Goal: Task Accomplishment & Management: Manage account settings

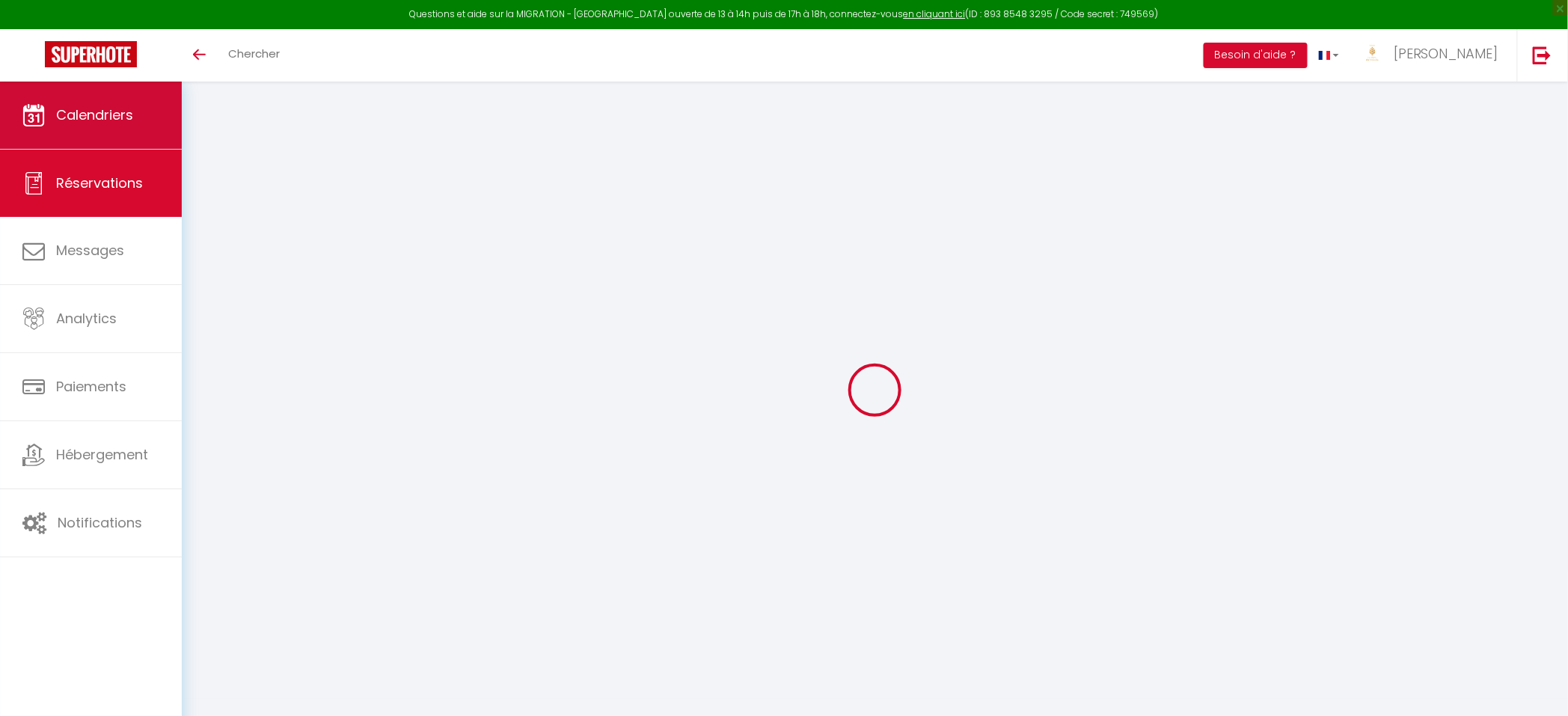
click at [84, 121] on span "Calendriers" at bounding box center [94, 114] width 77 height 19
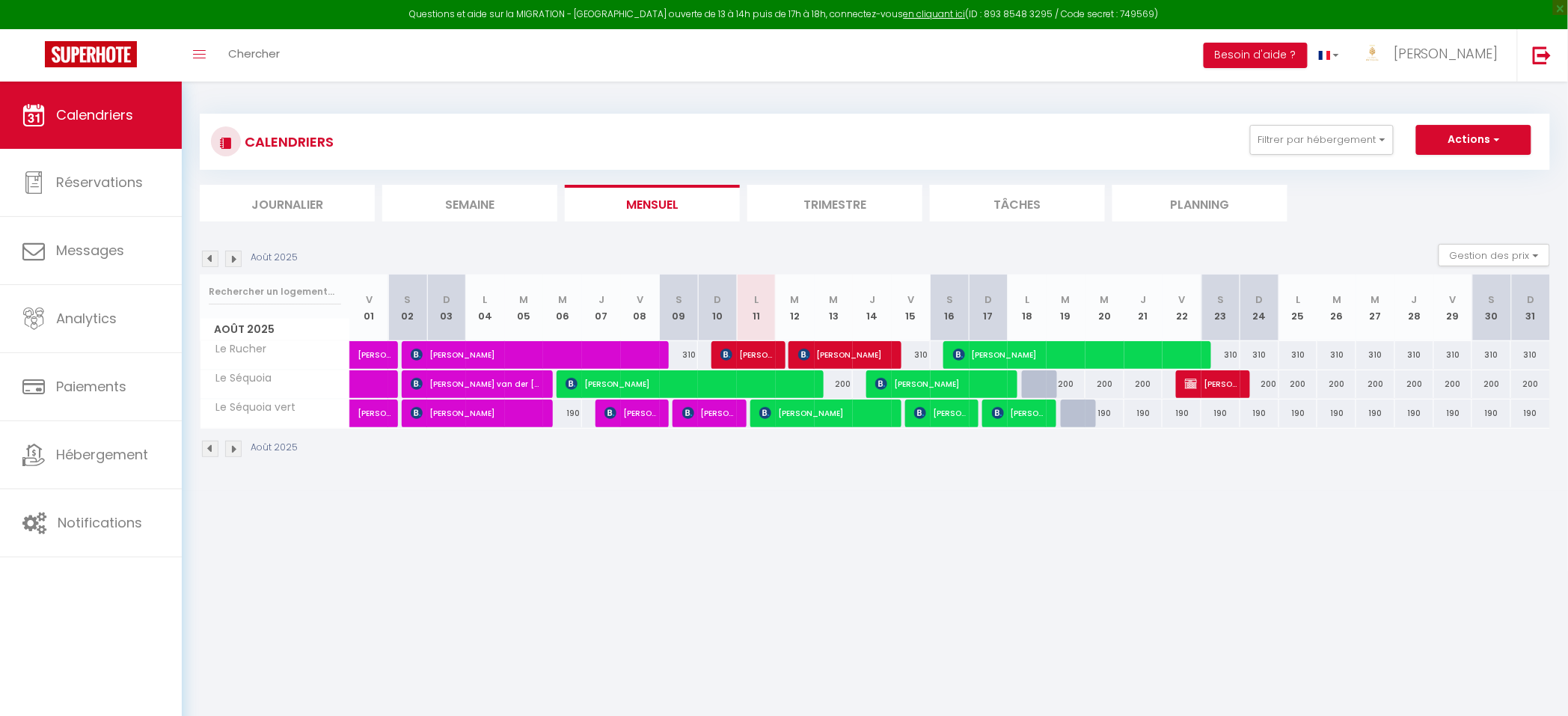
click at [210, 265] on img at bounding box center [210, 259] width 16 height 16
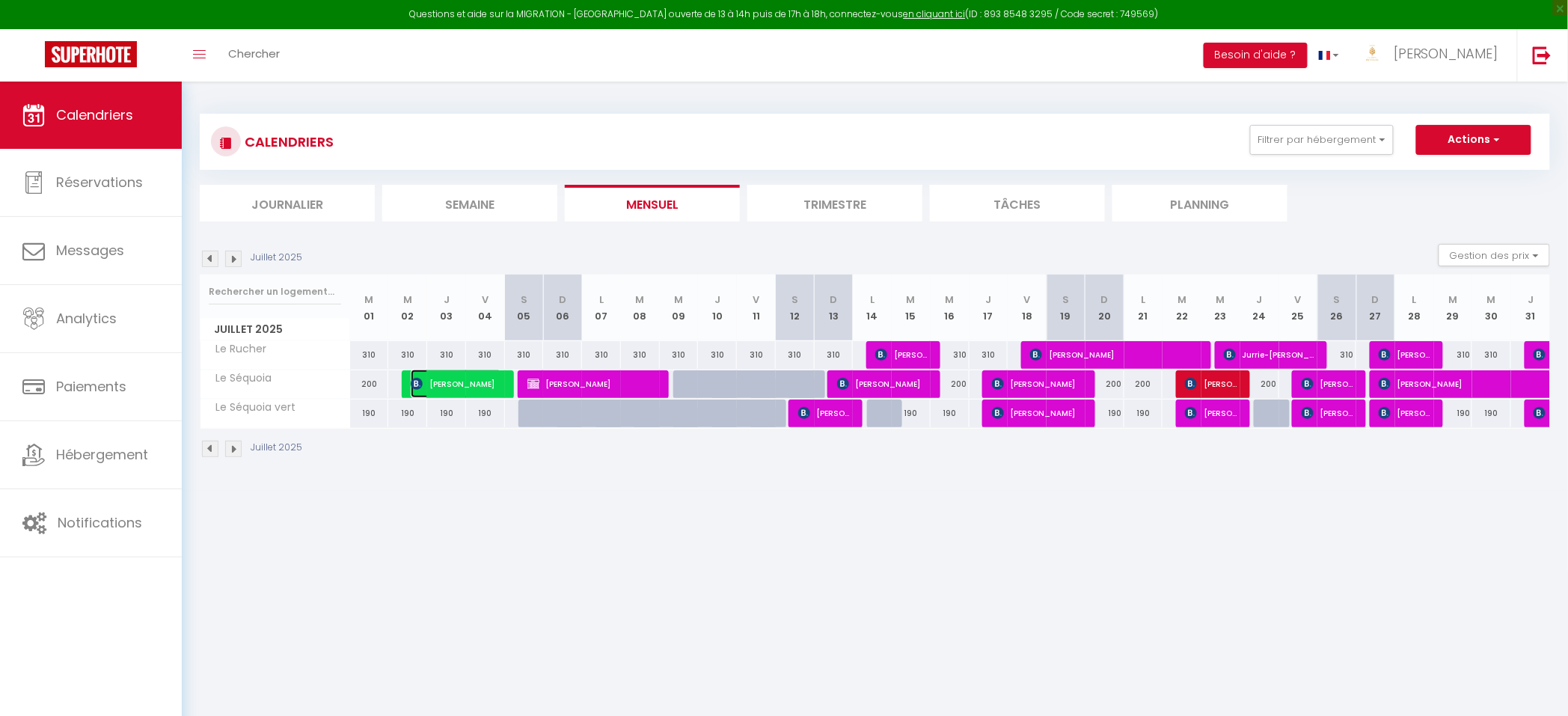
click at [482, 381] on span "Josef vanderdrift" at bounding box center [456, 384] width 91 height 28
select select "OK"
select select "KO"
select select "0"
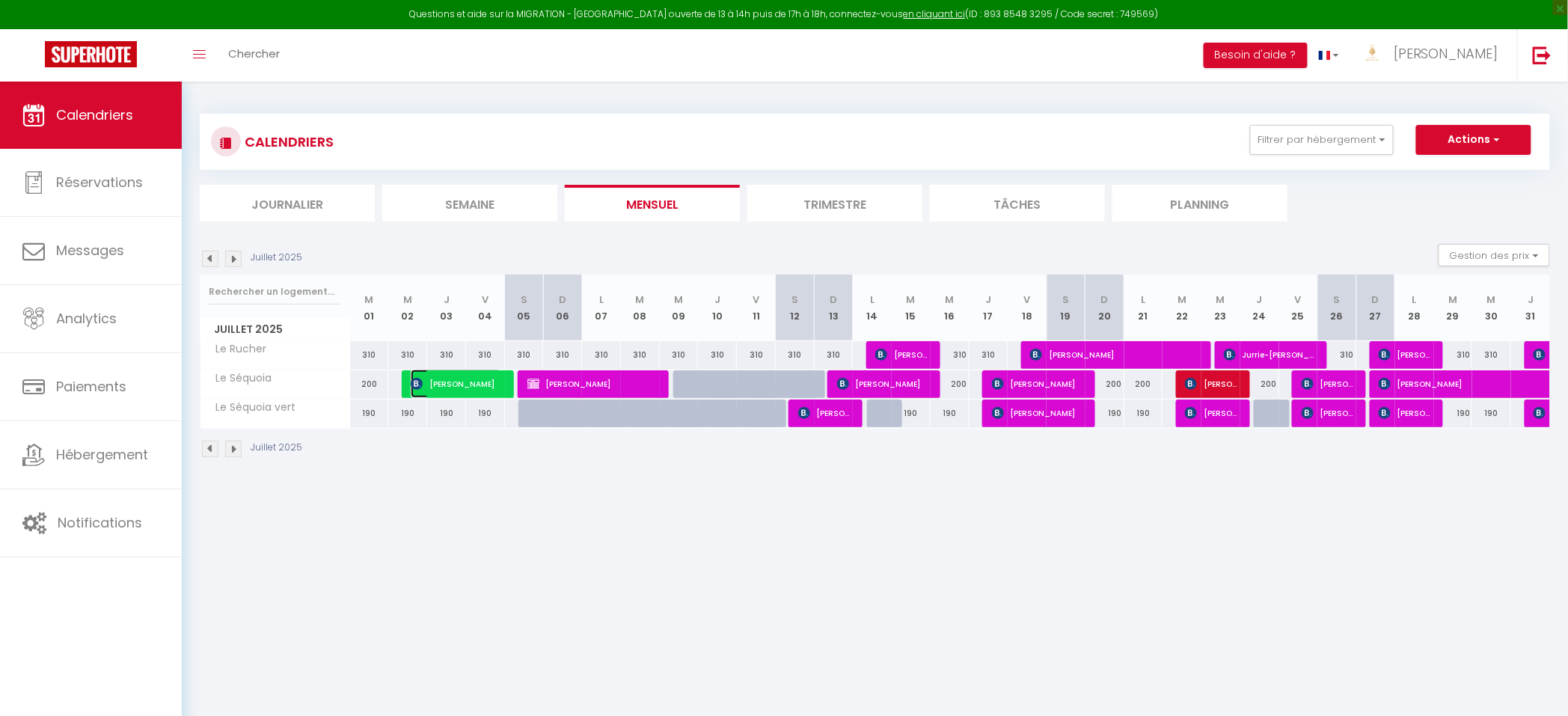
select select "1"
select select
select select "35059"
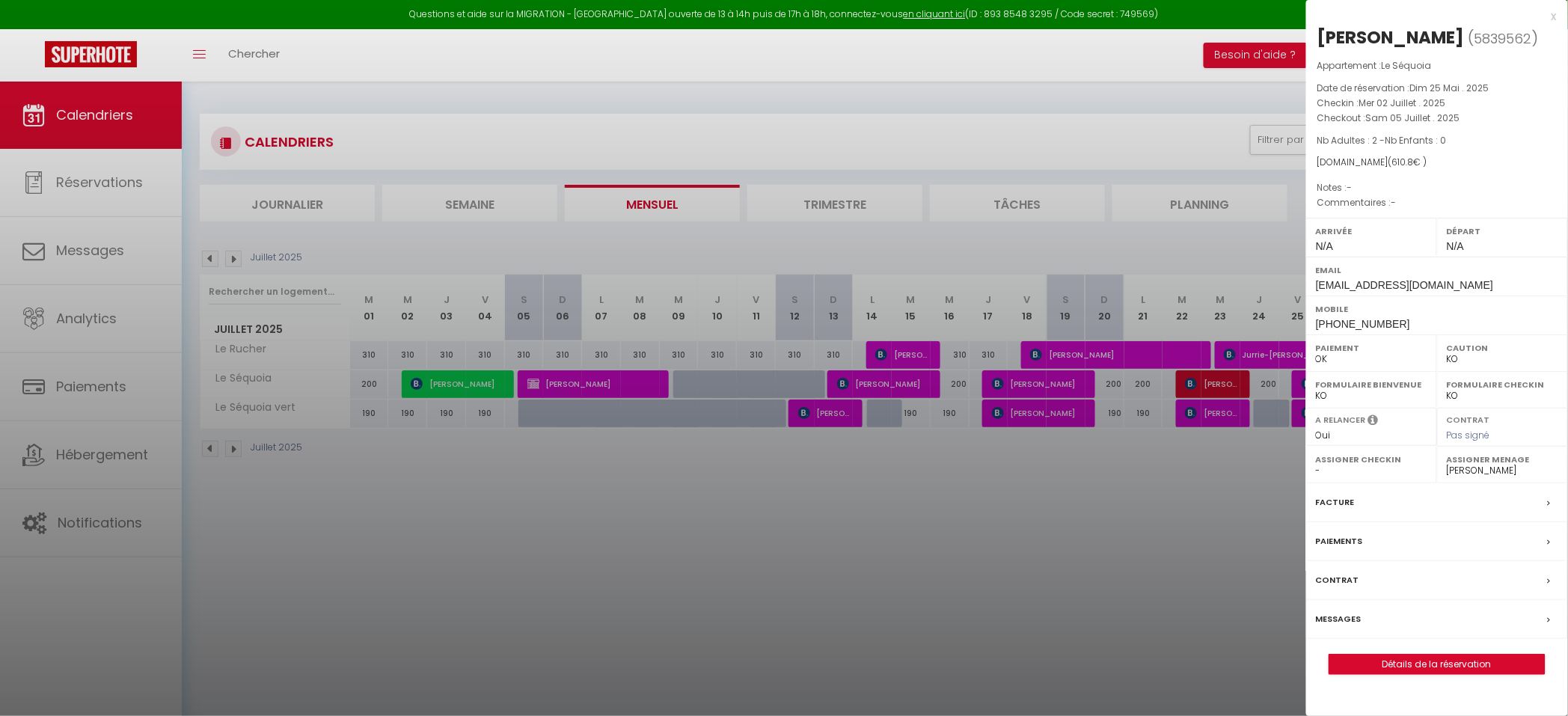
click at [1337, 505] on label "Facture" at bounding box center [1335, 502] width 39 height 15
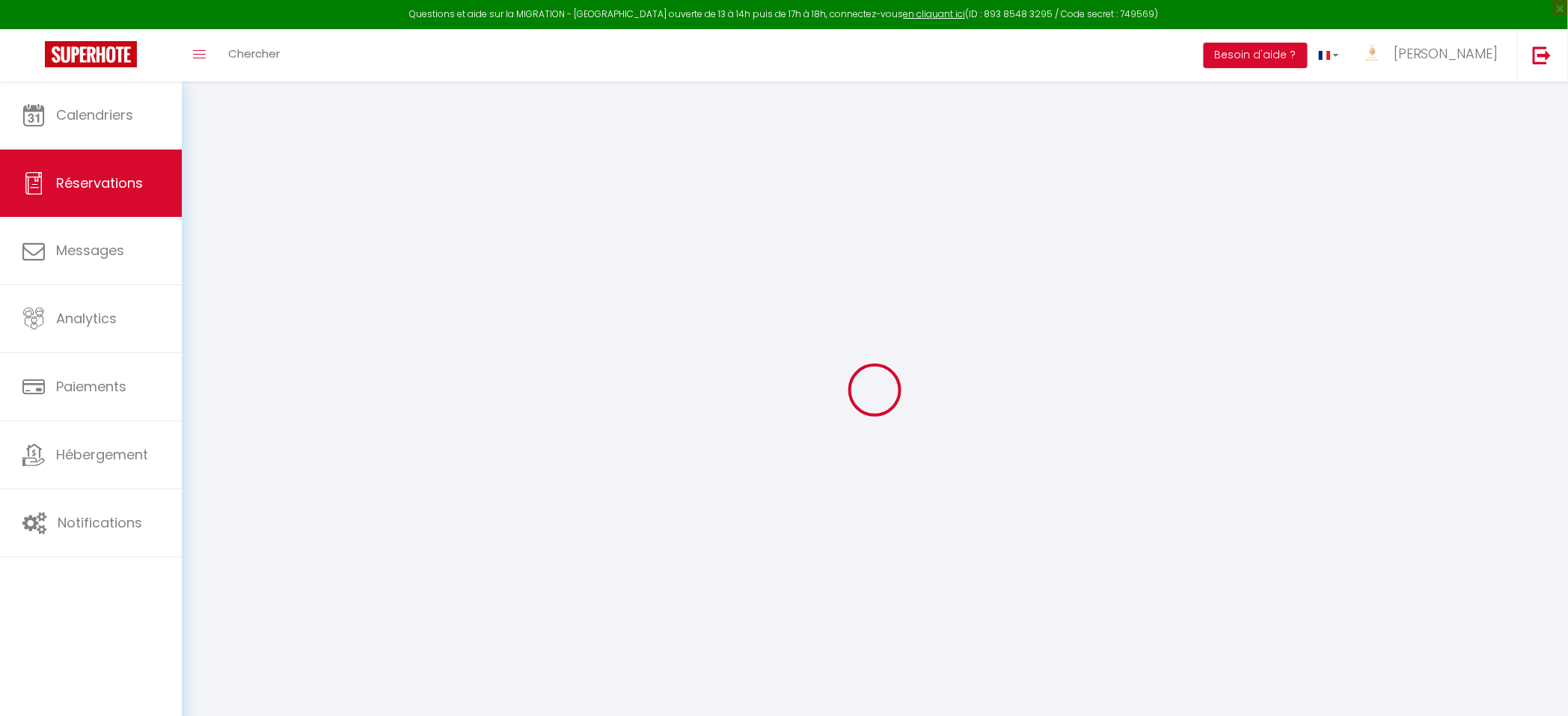
select select
checkbox input "false"
select select
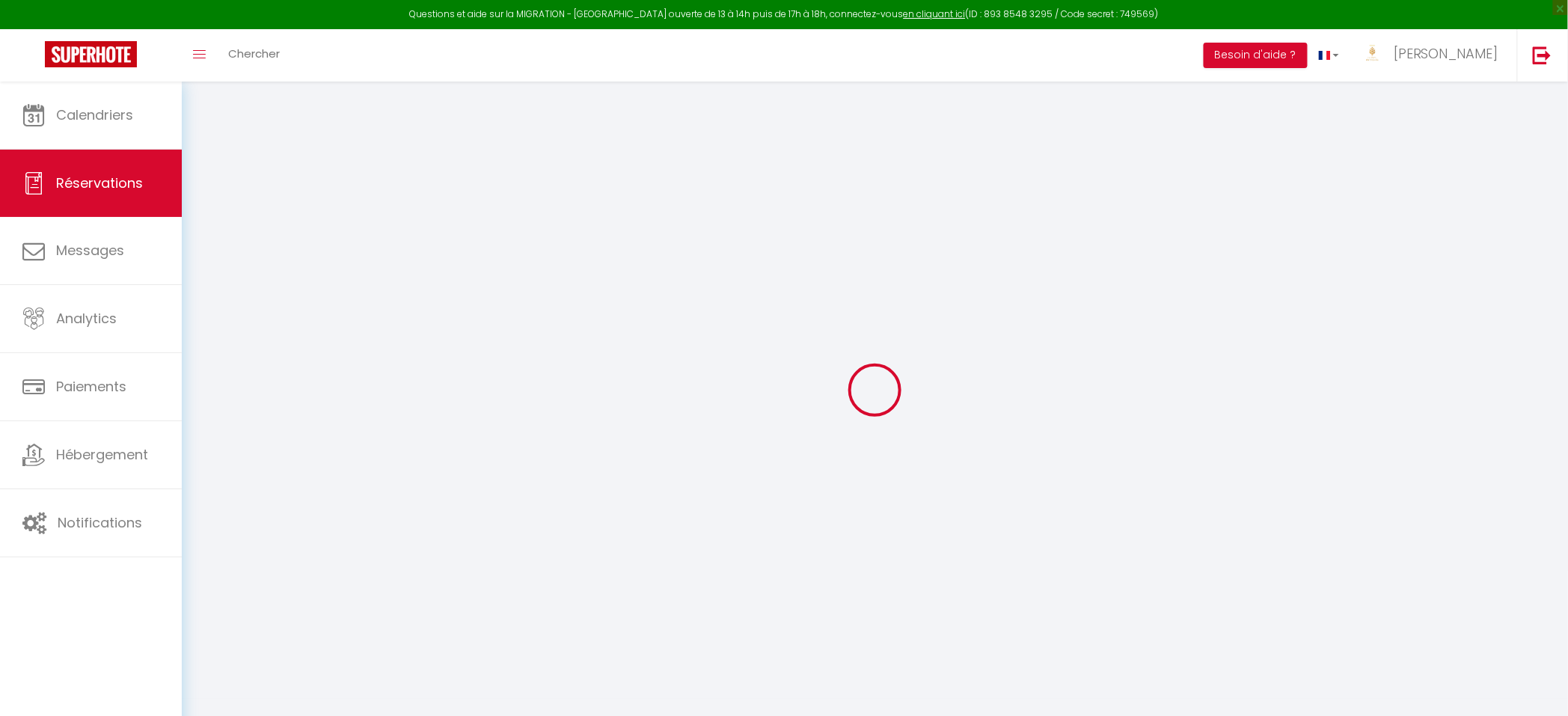
checkbox input "false"
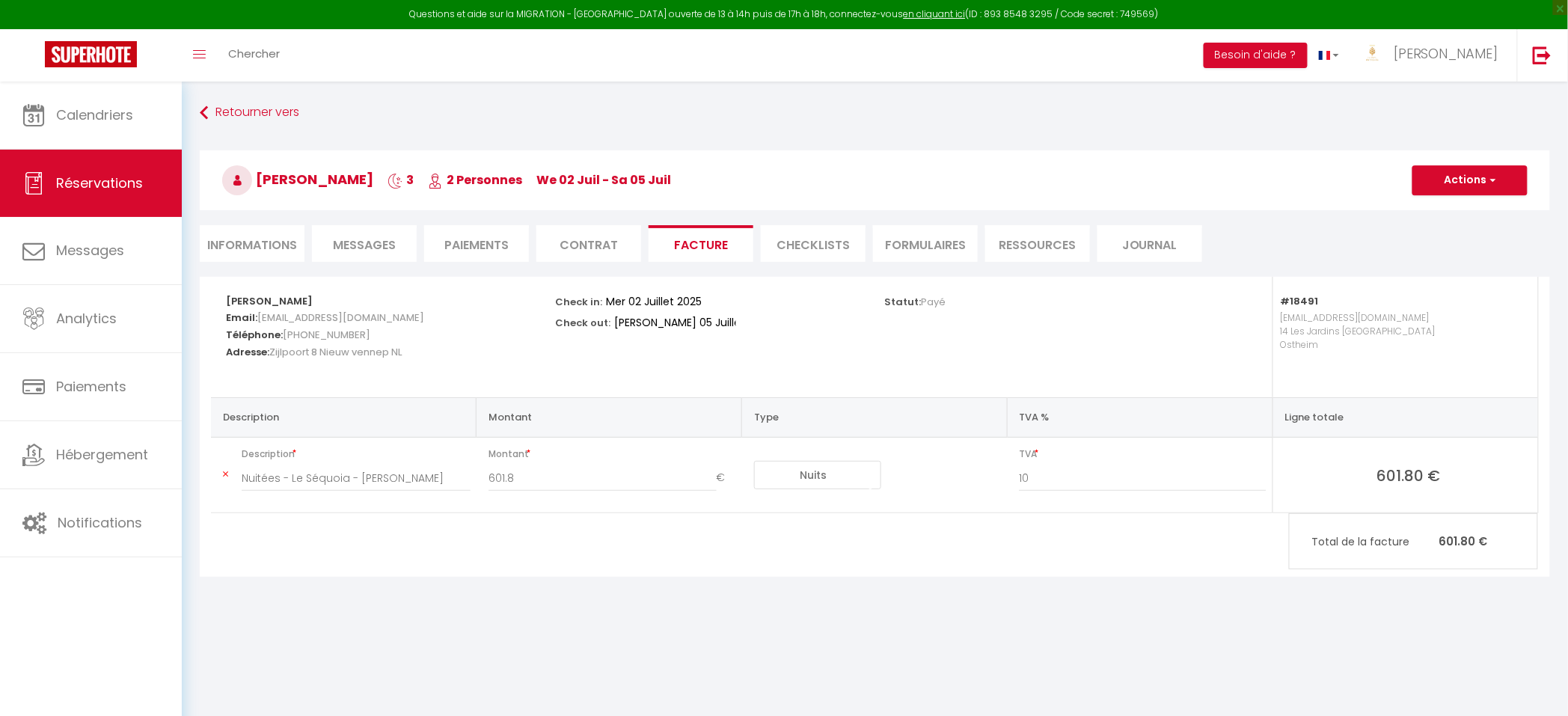
click at [491, 249] on li "Paiements" at bounding box center [476, 243] width 104 height 36
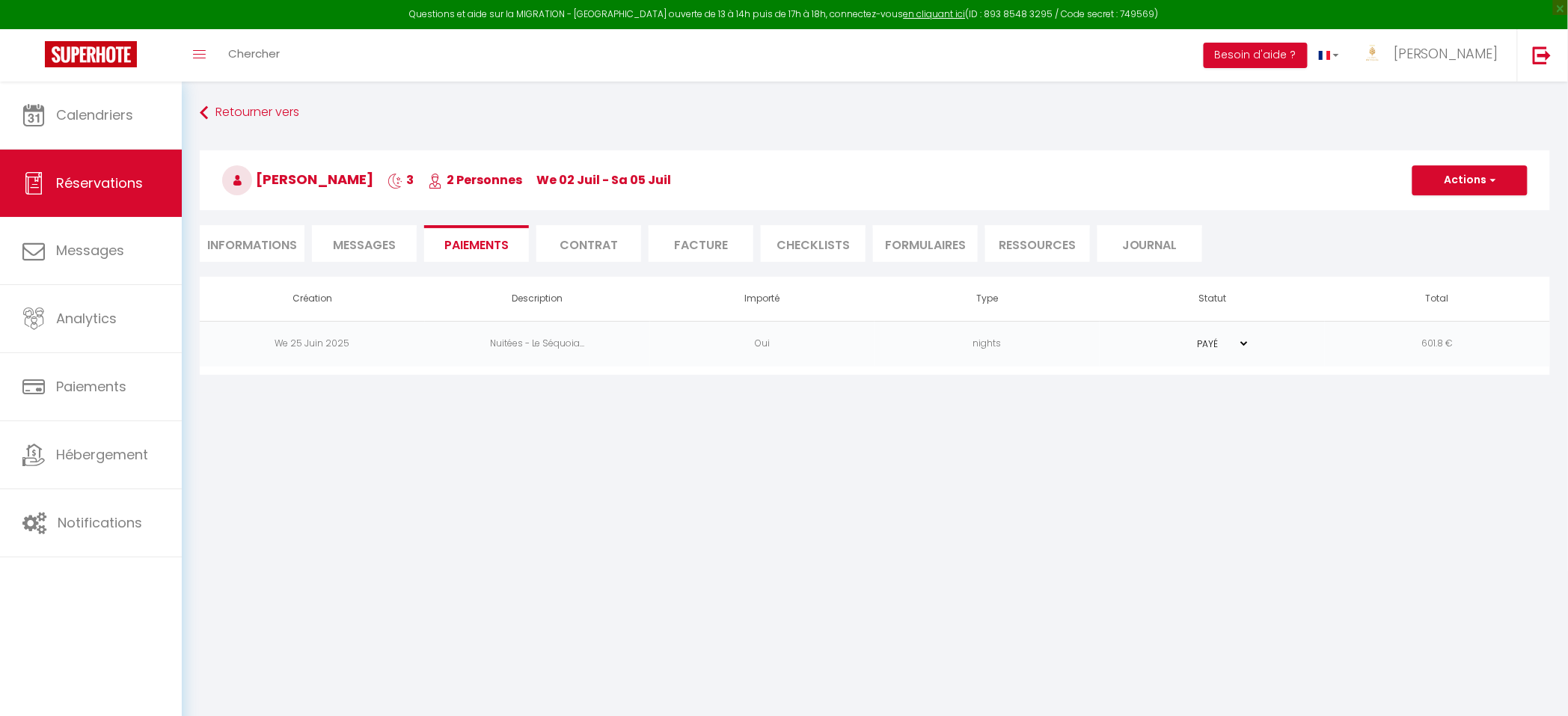
click at [708, 244] on li "Facture" at bounding box center [700, 243] width 104 height 36
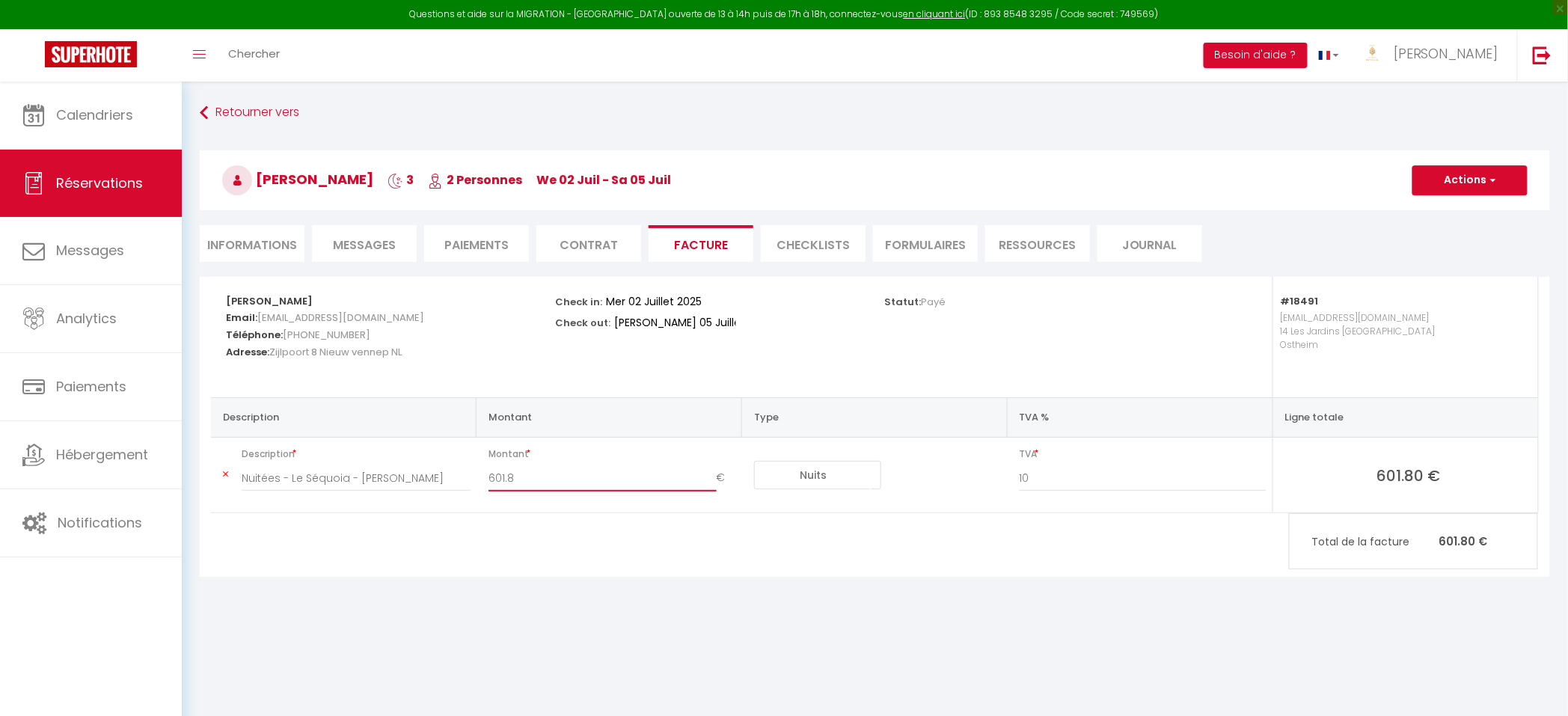
click at [657, 475] on input "601.8" at bounding box center [602, 478] width 228 height 27
click at [530, 594] on div "Josef vanderdrift Email: jvande.458919@guest.booking.com Téléphone: +3165118546…" at bounding box center [875, 437] width 1370 height 320
click at [1482, 181] on button "Actions" at bounding box center [1470, 180] width 115 height 30
click at [1468, 184] on button "Actions" at bounding box center [1470, 180] width 115 height 30
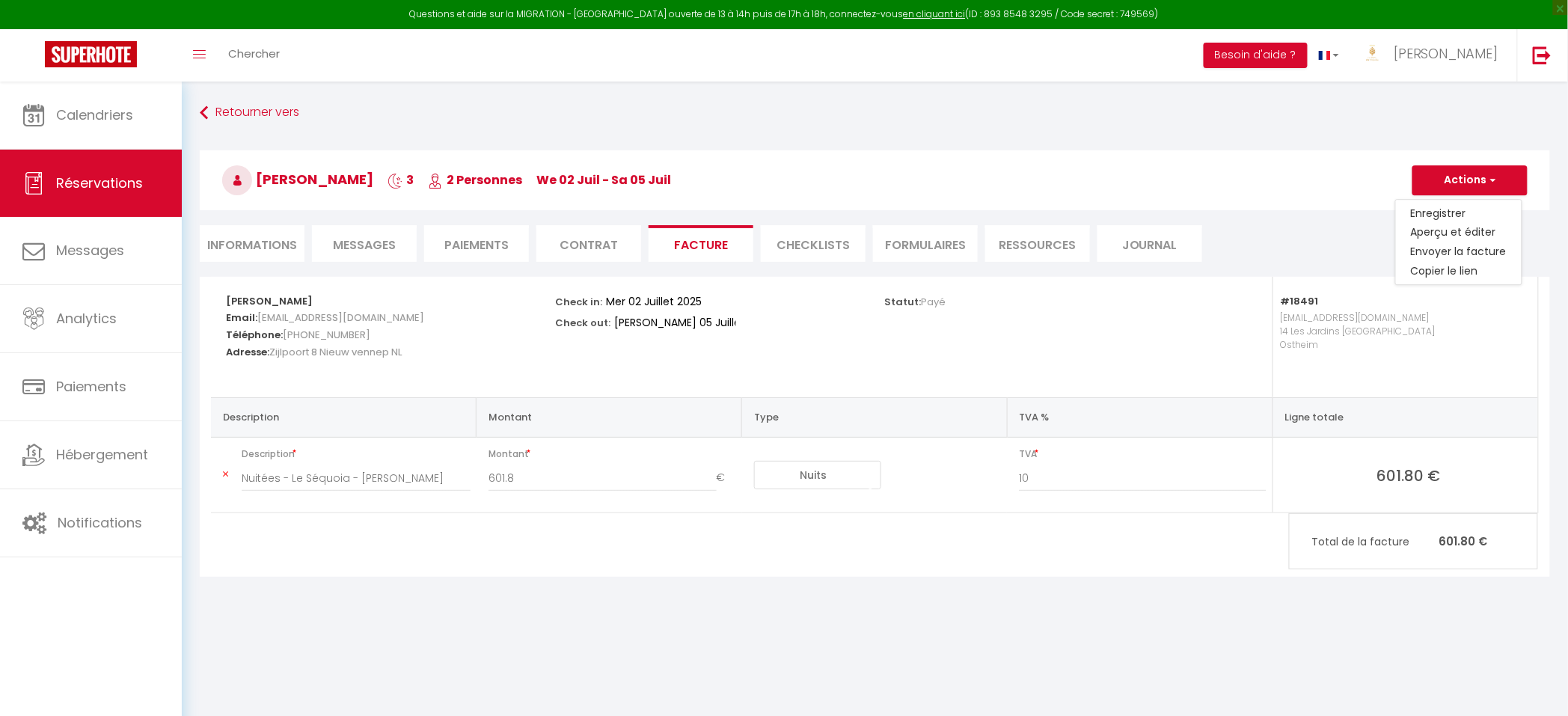
click at [984, 356] on div "Statut: Payé" at bounding box center [1039, 337] width 329 height 121
click at [606, 236] on li "Contrat" at bounding box center [589, 243] width 104 height 36
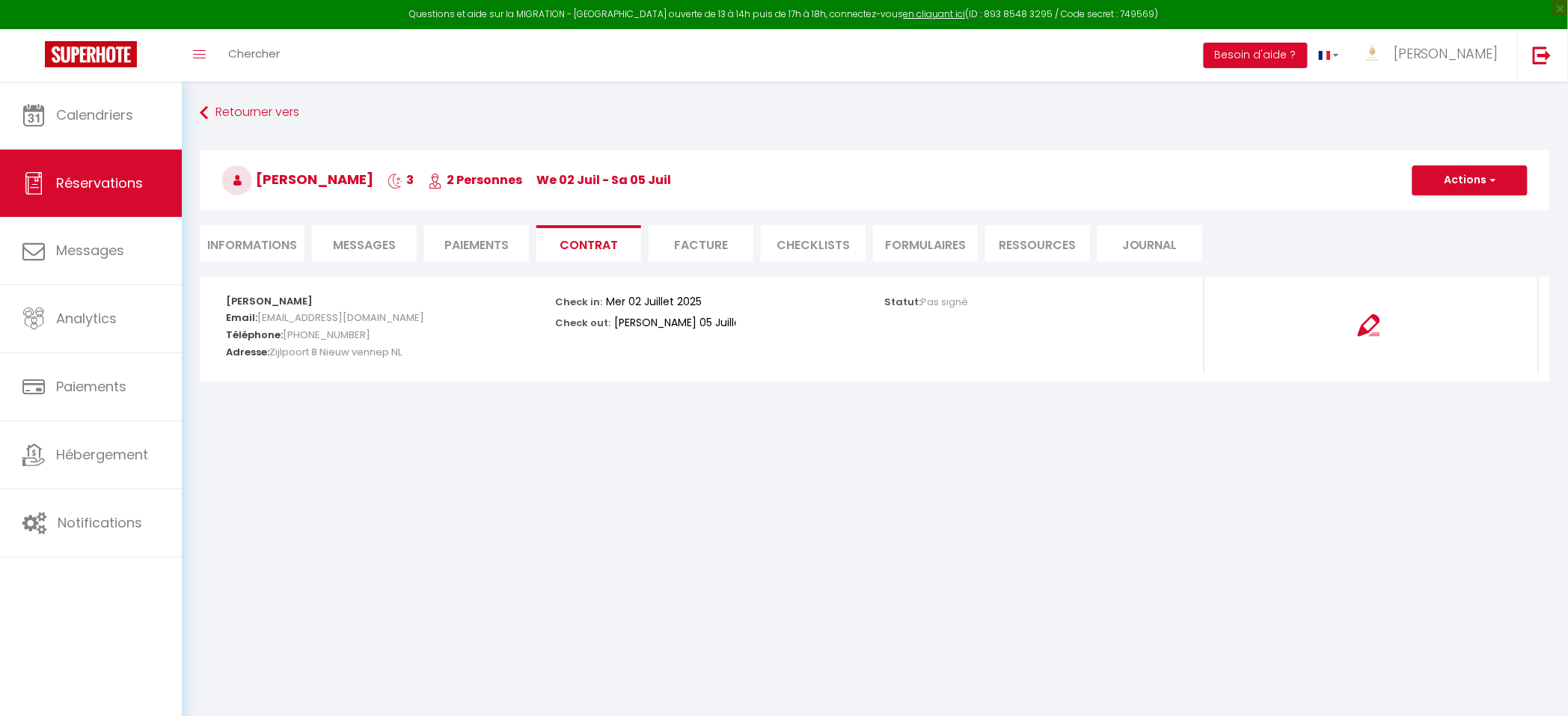
click at [714, 236] on li "Facture" at bounding box center [700, 243] width 104 height 36
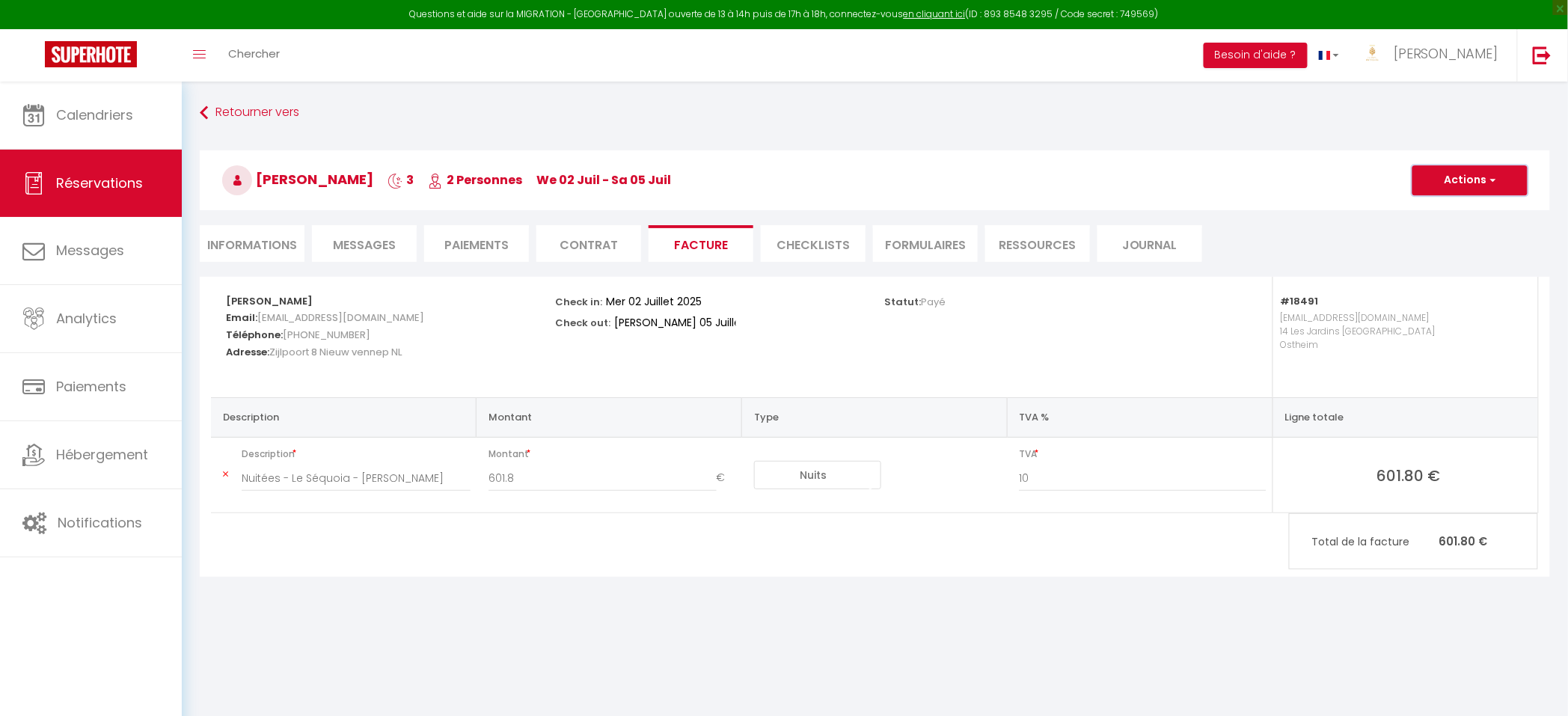
click at [1483, 182] on button "Actions" at bounding box center [1470, 180] width 115 height 30
click at [462, 243] on li "Paiements" at bounding box center [476, 243] width 104 height 36
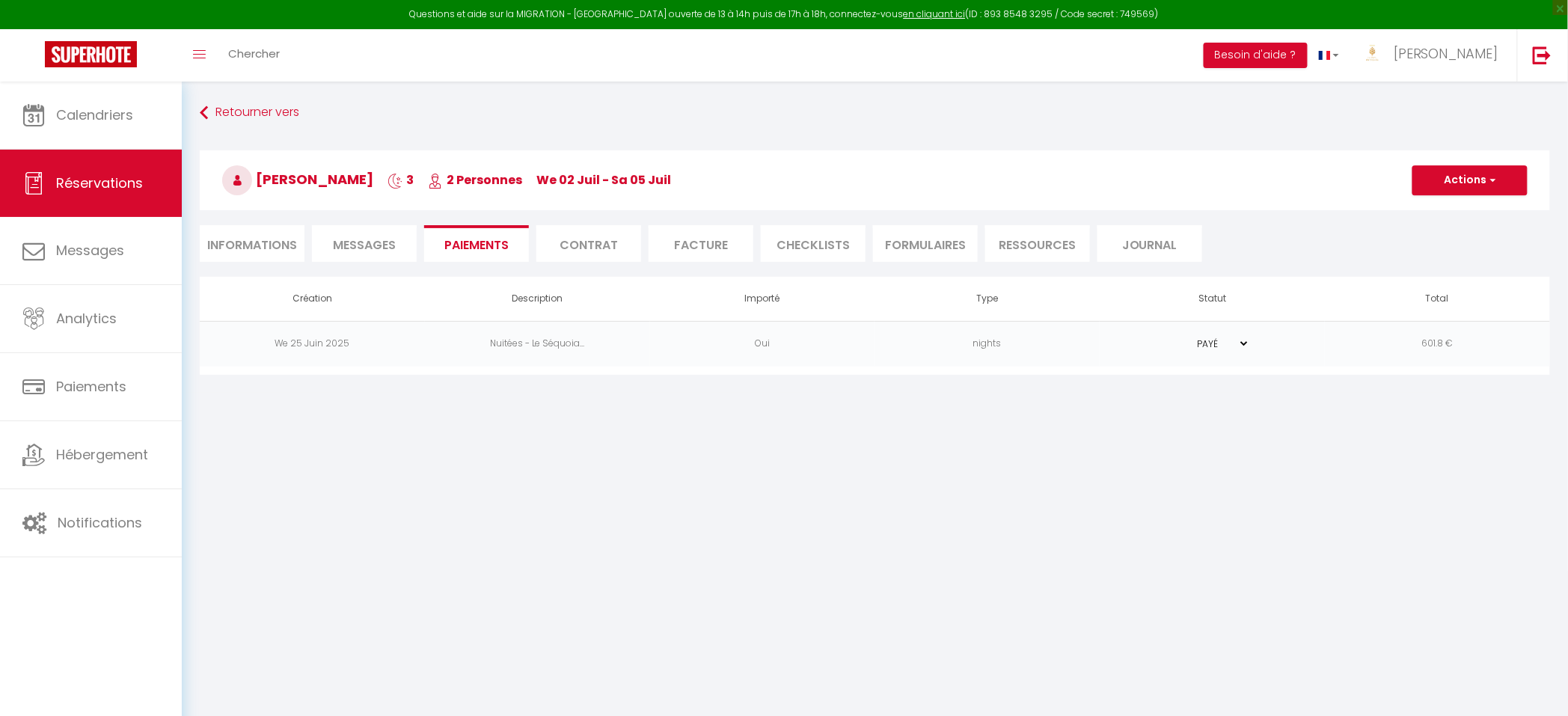
click at [1297, 442] on body "Questions et aide sur la MIGRATION - Salle Zoom ouverte de 13 à 14h puis de 17h…" at bounding box center [784, 440] width 1568 height 716
click at [222, 247] on li "Informations" at bounding box center [252, 243] width 104 height 36
select select
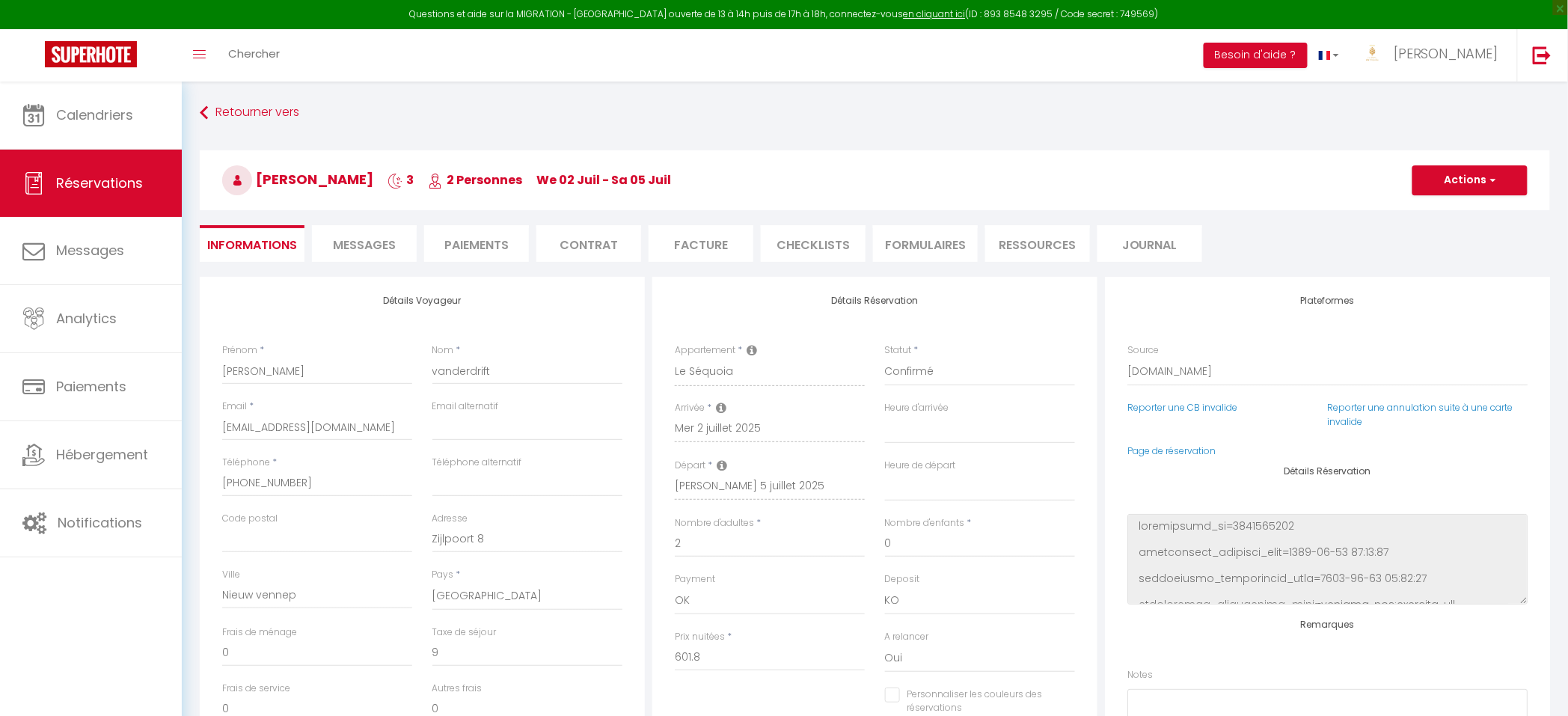
click at [461, 241] on li "Paiements" at bounding box center [476, 243] width 104 height 36
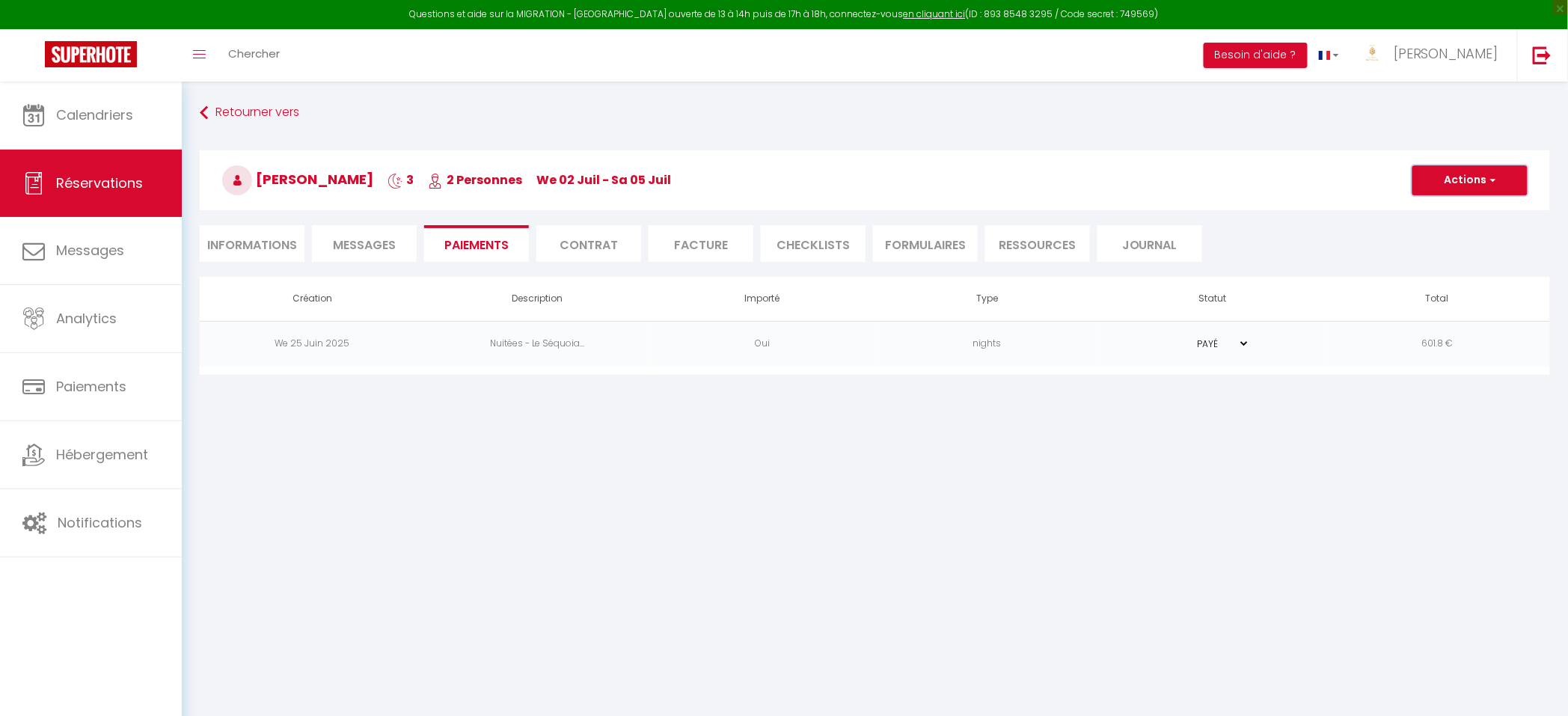
click at [1463, 182] on button "Actions" at bounding box center [1470, 180] width 115 height 30
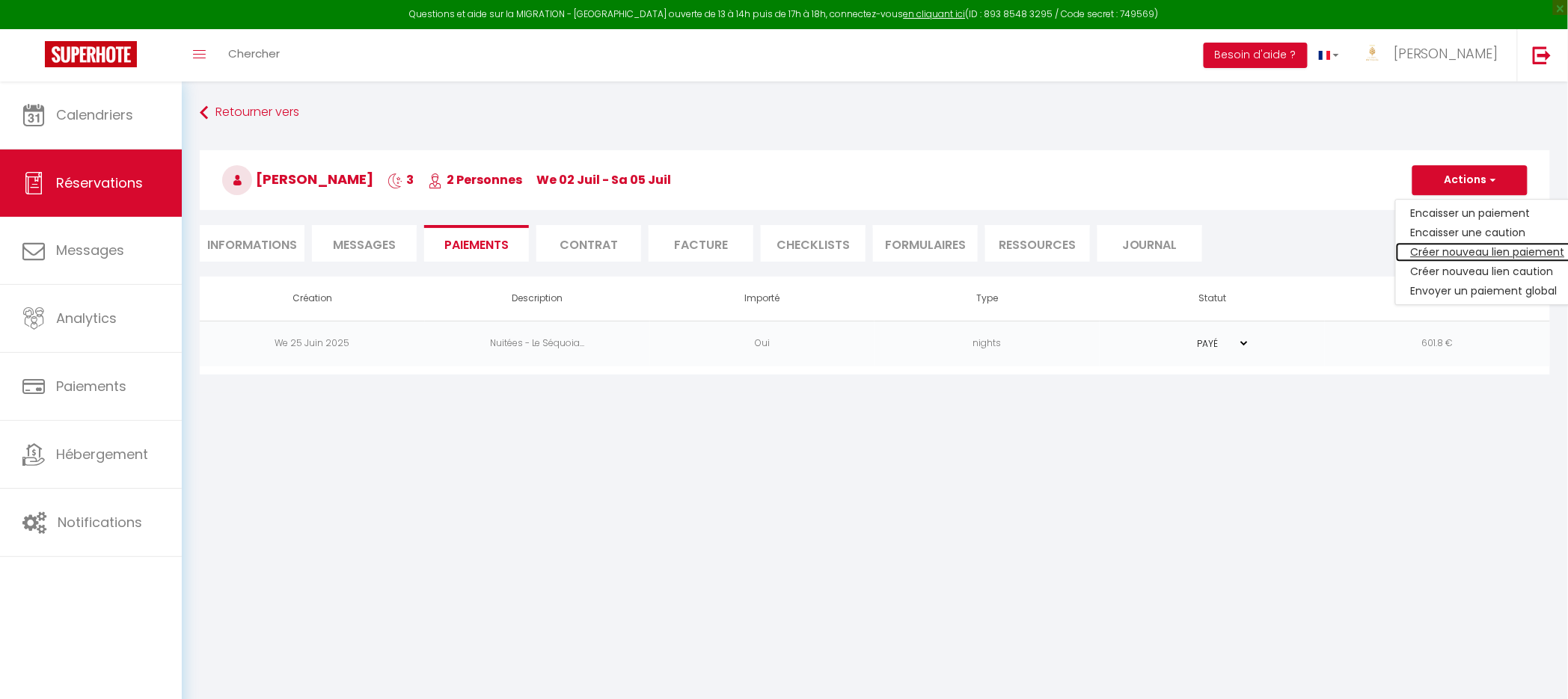
click at [1428, 255] on link "Créer nouveau lien paiement" at bounding box center [1487, 252] width 184 height 19
select select "nights"
type input "jvande.458919@guest.booking.com"
select select "3838"
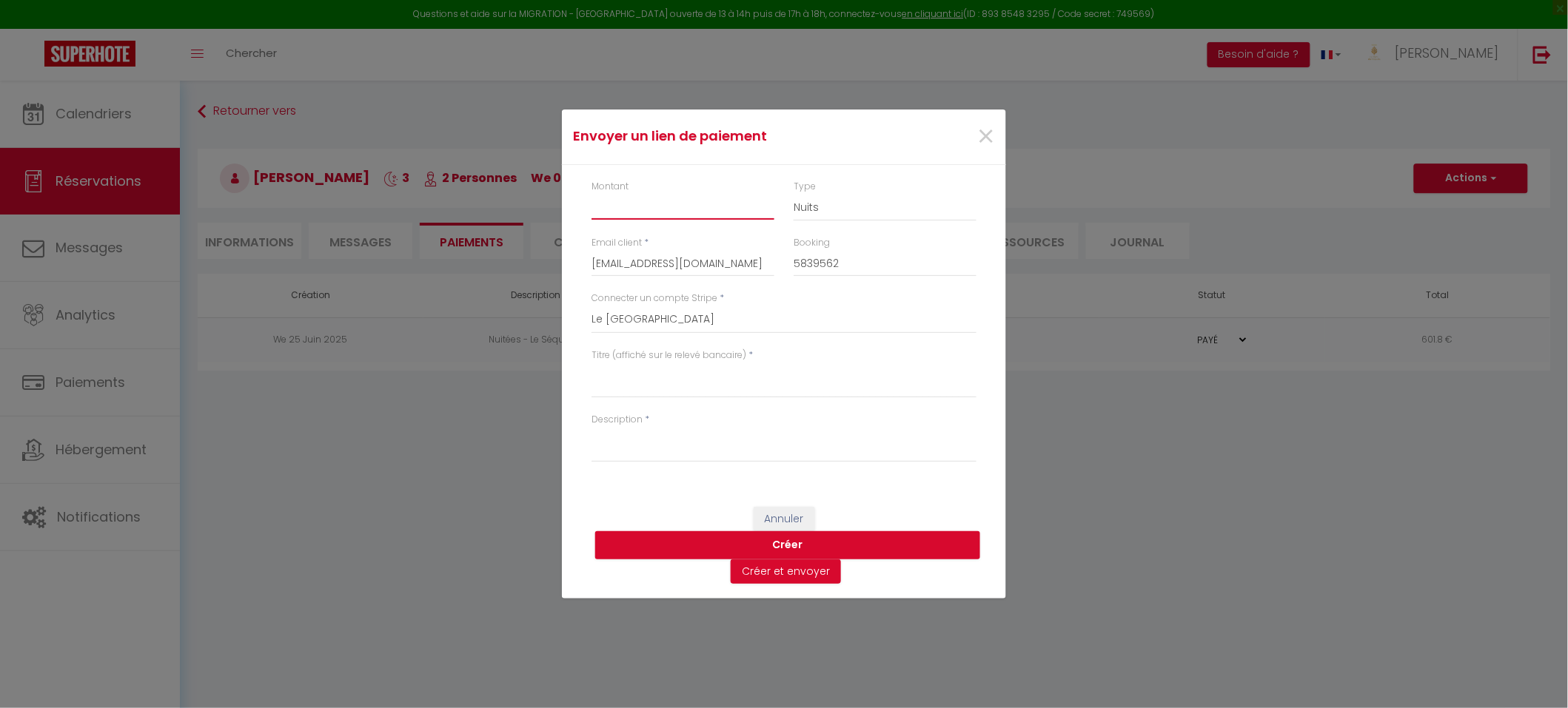
click at [634, 211] on input "Montant" at bounding box center [683, 206] width 183 height 26
type input "9"
click at [840, 205] on select "Nuits Frais de ménage Taxe de séjour Autre" at bounding box center [885, 207] width 183 height 28
select select "taxes"
click at [794, 193] on select "Nuits Frais de ménage Taxe de séjour Autre" at bounding box center [885, 207] width 183 height 28
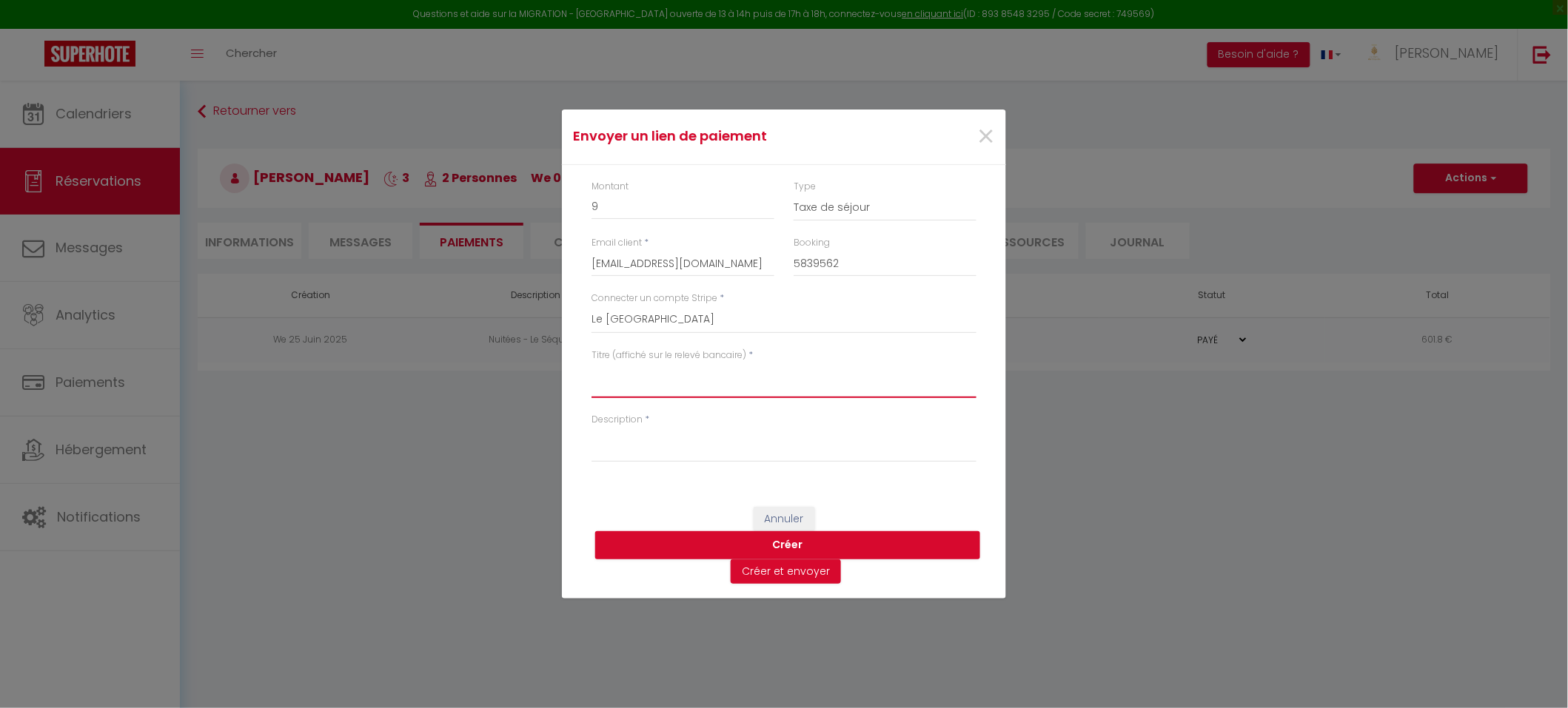
click at [615, 371] on textarea "Titre (affiché sur le relevé bancaire)" at bounding box center [784, 380] width 385 height 35
type textarea "TS"
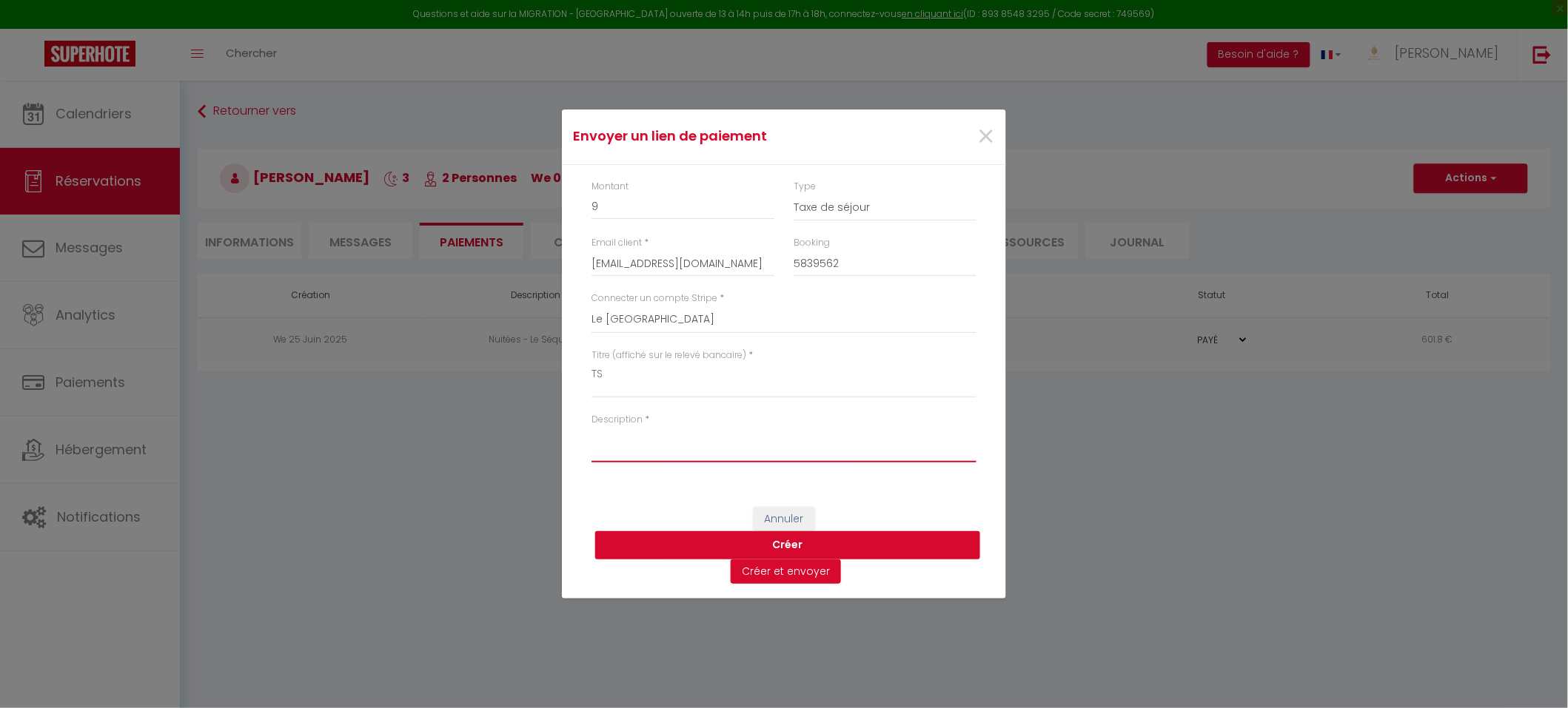
click at [609, 440] on textarea "Description" at bounding box center [784, 445] width 385 height 35
type textarea "TS"
click at [804, 550] on button "Créer" at bounding box center [788, 545] width 385 height 28
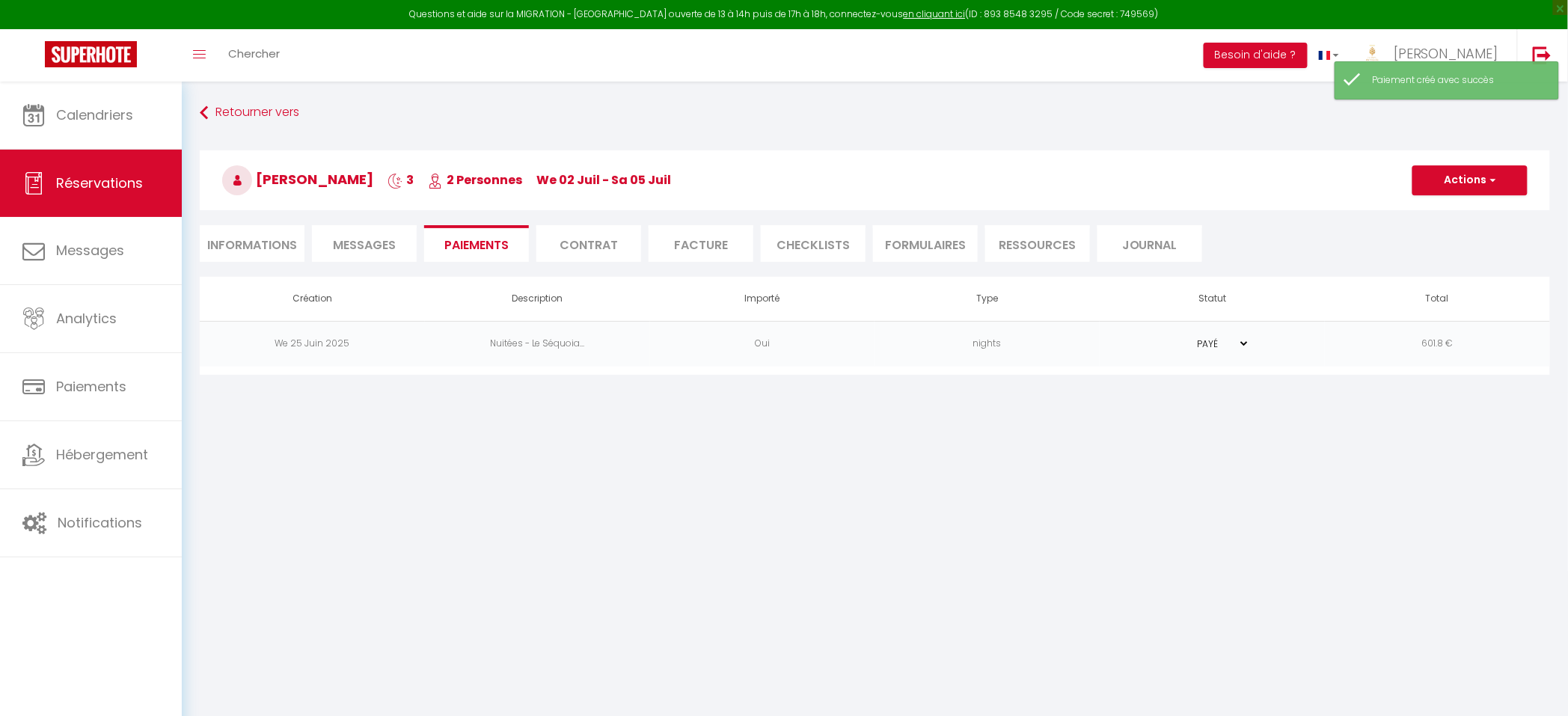
select select "0"
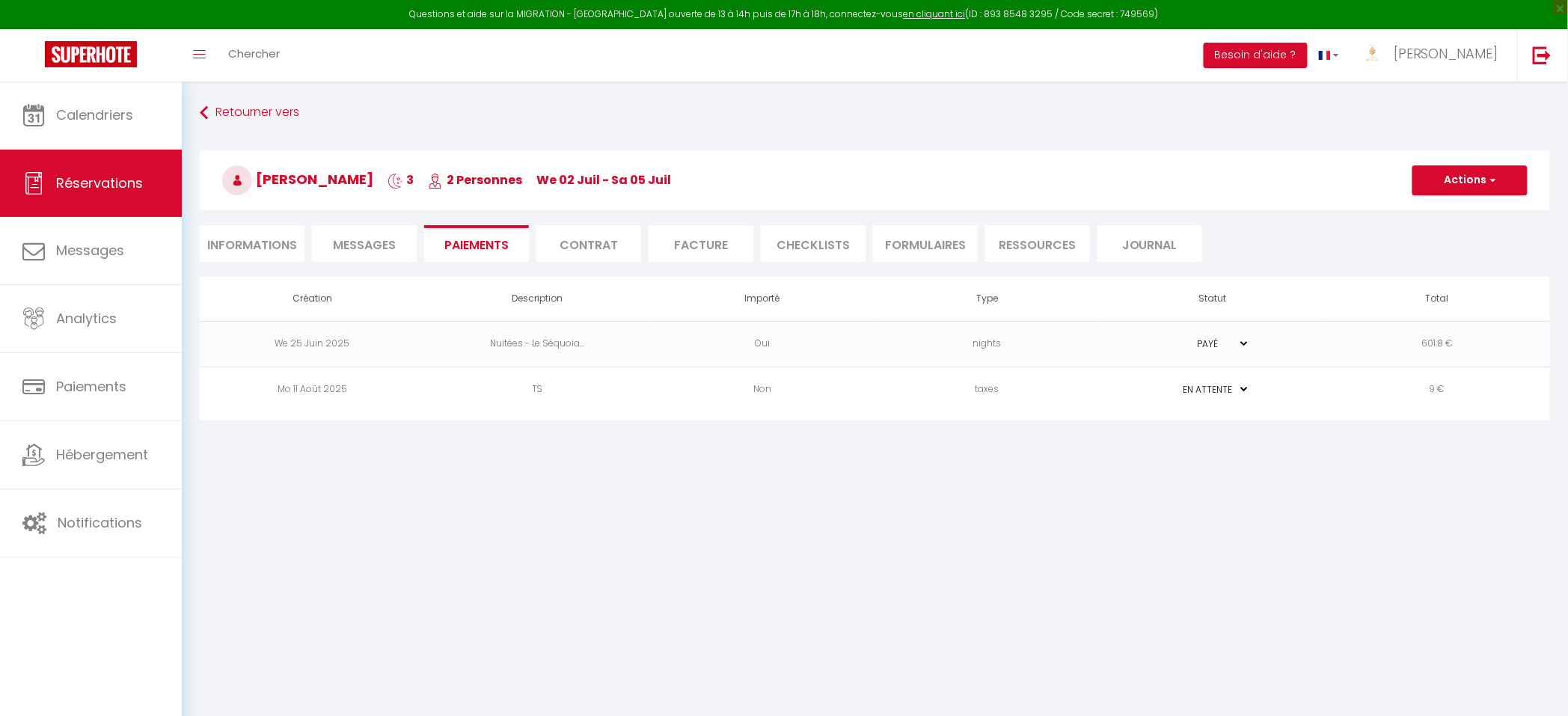
click at [686, 246] on li "Facture" at bounding box center [700, 243] width 104 height 36
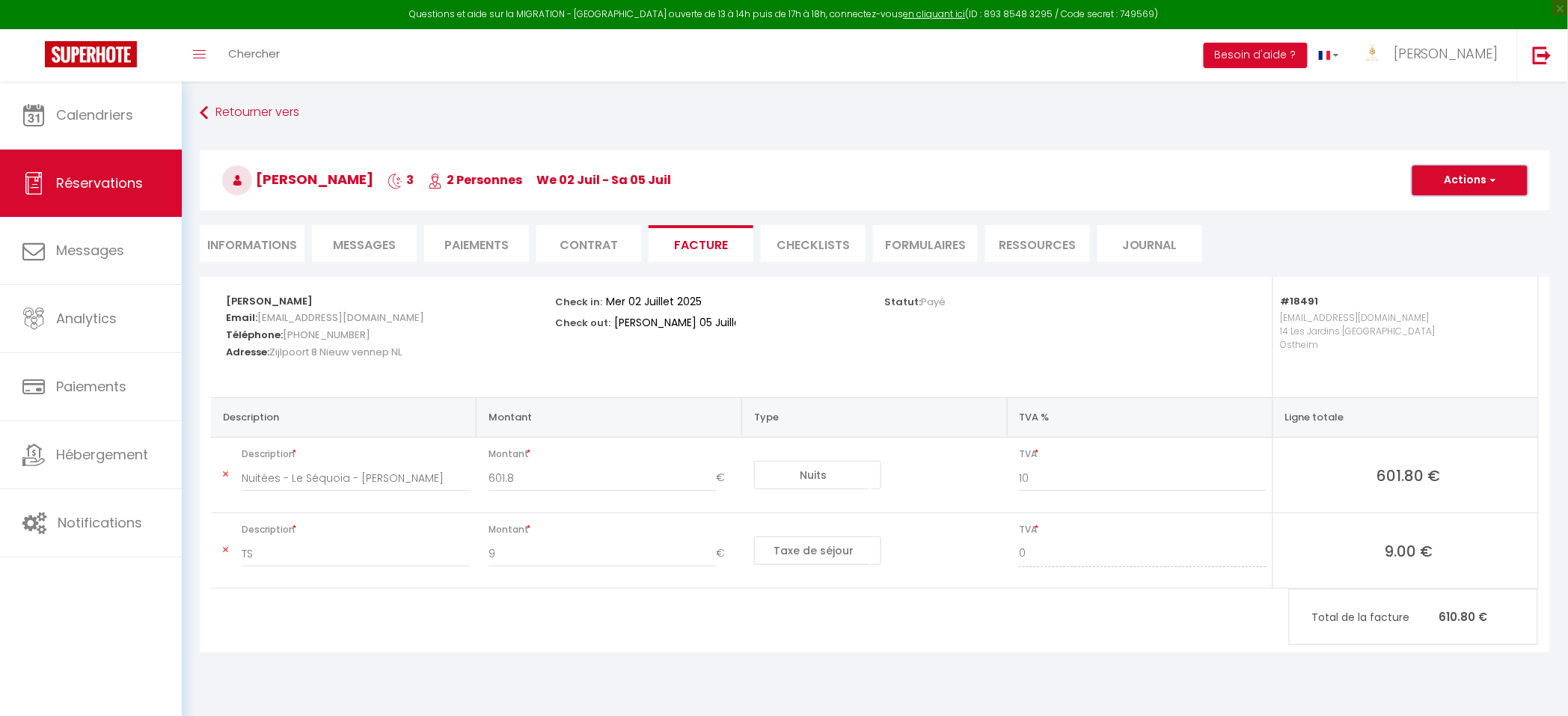
click at [1500, 172] on button "Actions" at bounding box center [1470, 180] width 115 height 30
click at [1461, 236] on link "Aperçu et éditer" at bounding box center [1458, 232] width 125 height 19
click at [1475, 190] on button "Actions" at bounding box center [1470, 180] width 115 height 30
click at [1459, 210] on link "Enregistrer" at bounding box center [1458, 213] width 125 height 19
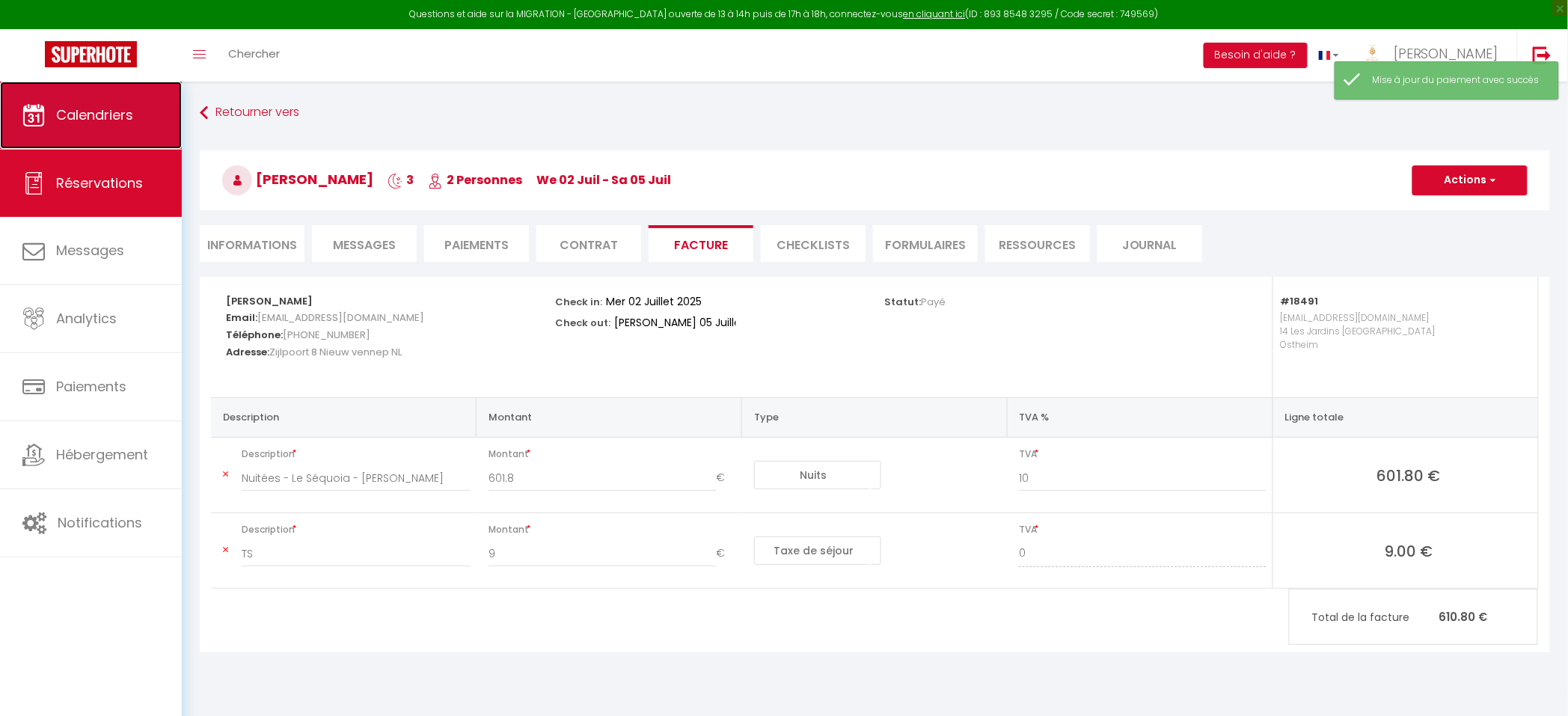
click at [142, 120] on link "Calendriers" at bounding box center [91, 115] width 182 height 67
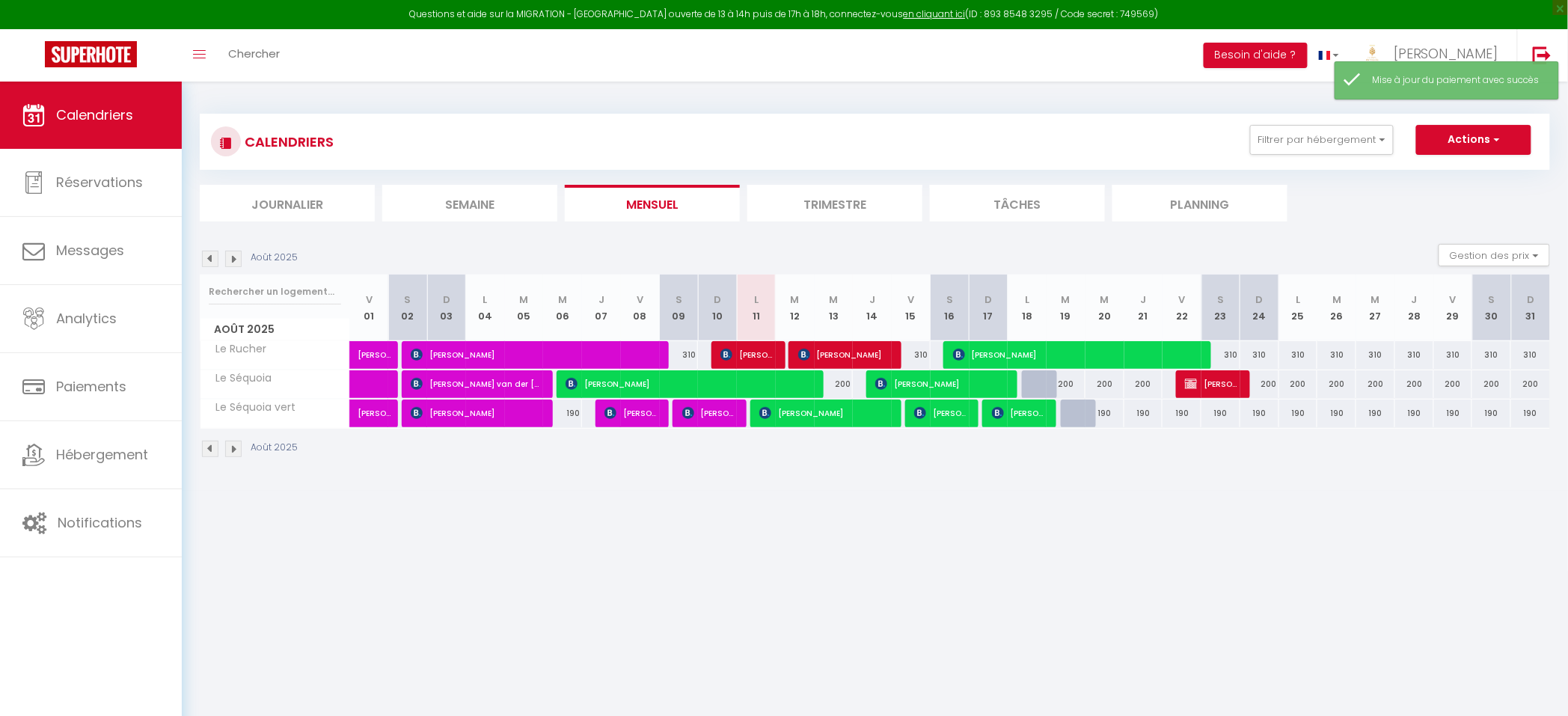
click at [202, 257] on img at bounding box center [210, 259] width 16 height 16
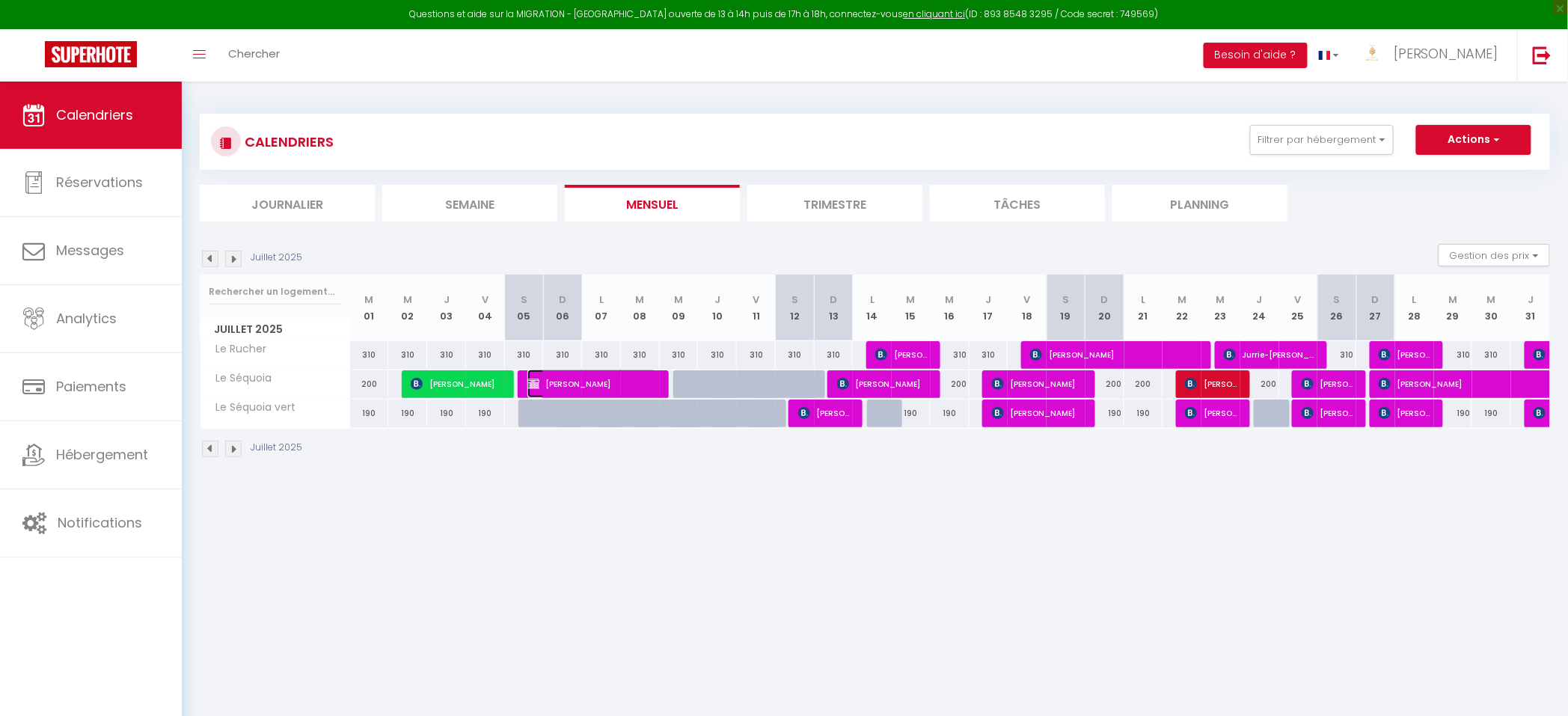
click at [610, 383] on span "Anne Kirstine Christensen" at bounding box center [592, 384] width 130 height 28
select select "OK"
select select "0"
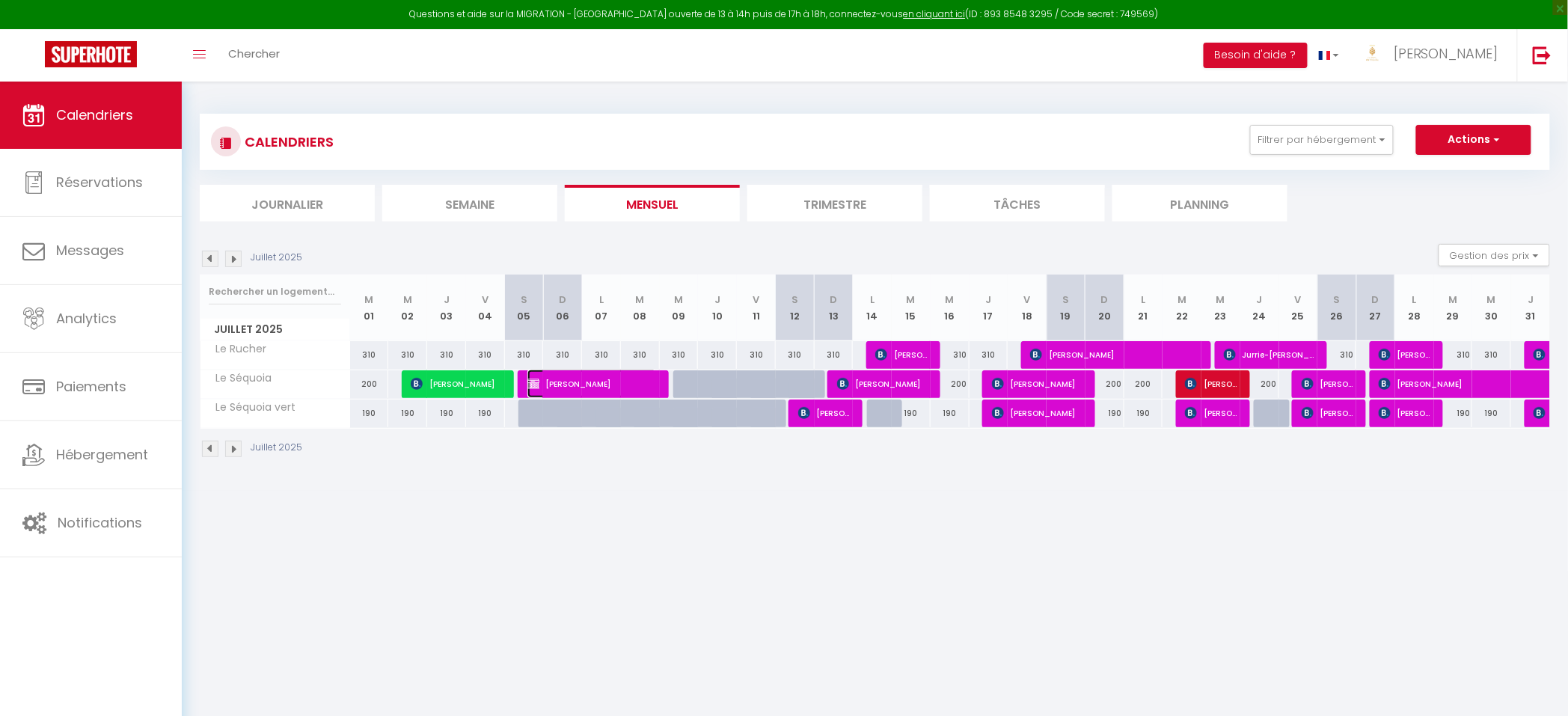
select select "1"
select select
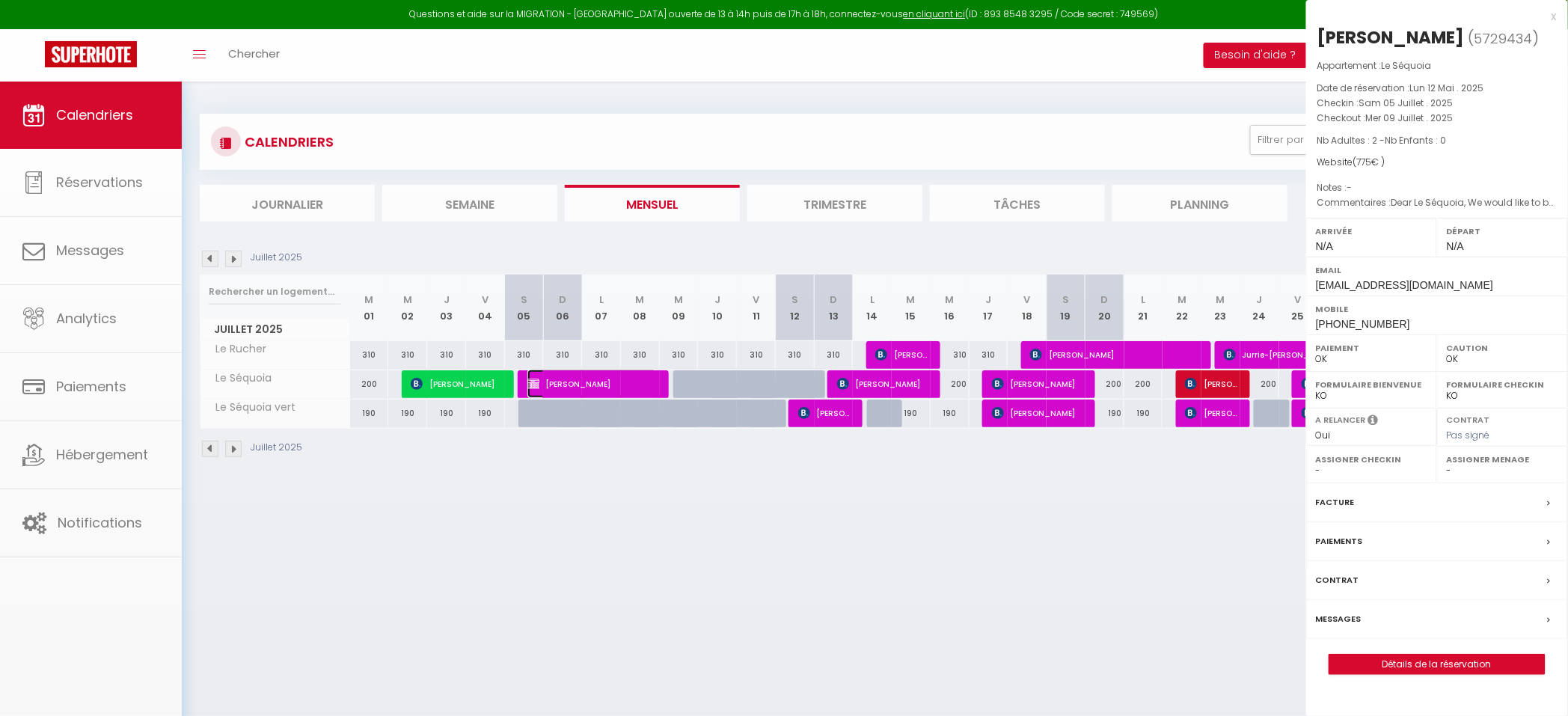
select select "35059"
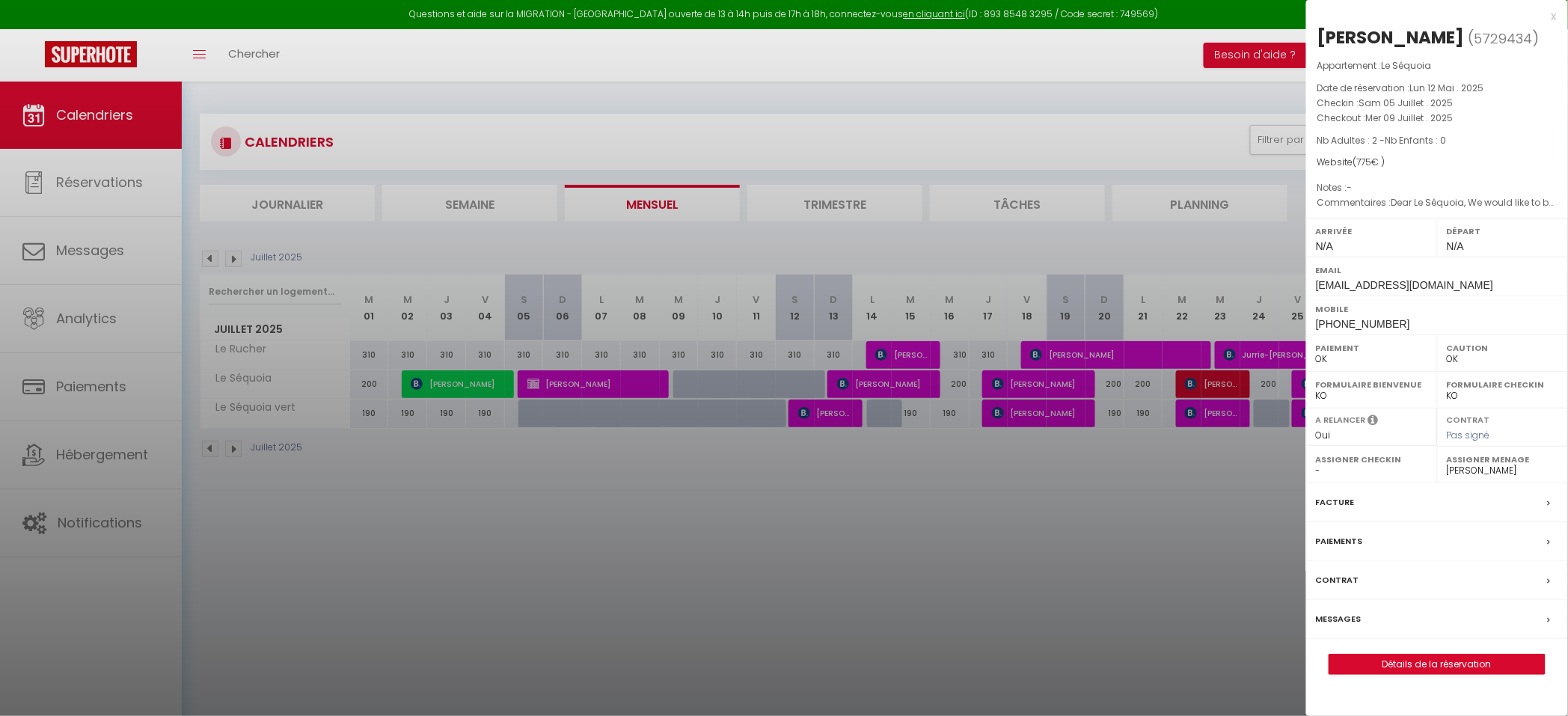
click at [1343, 510] on label "Facture" at bounding box center [1335, 502] width 39 height 15
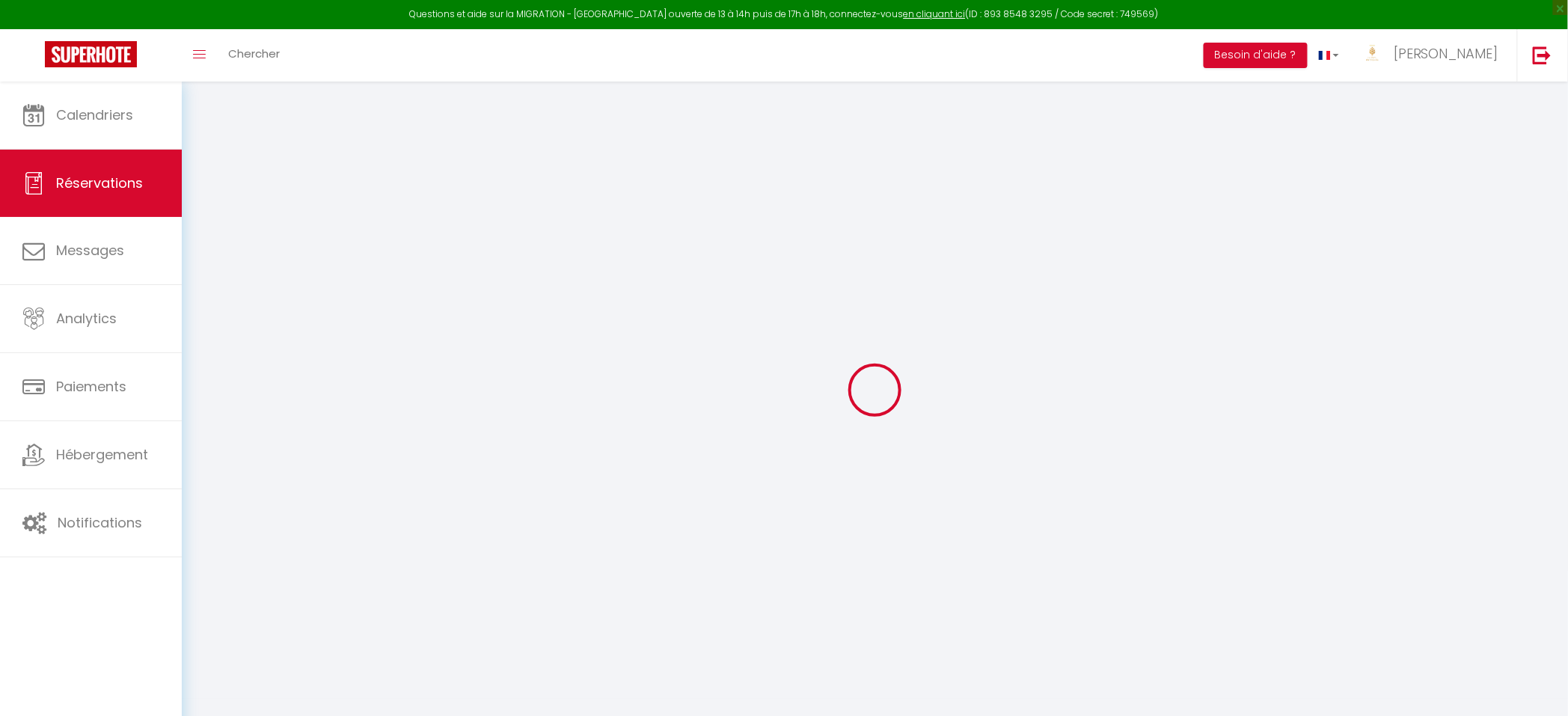
select select "taxes"
select select "other"
select select
checkbox input "false"
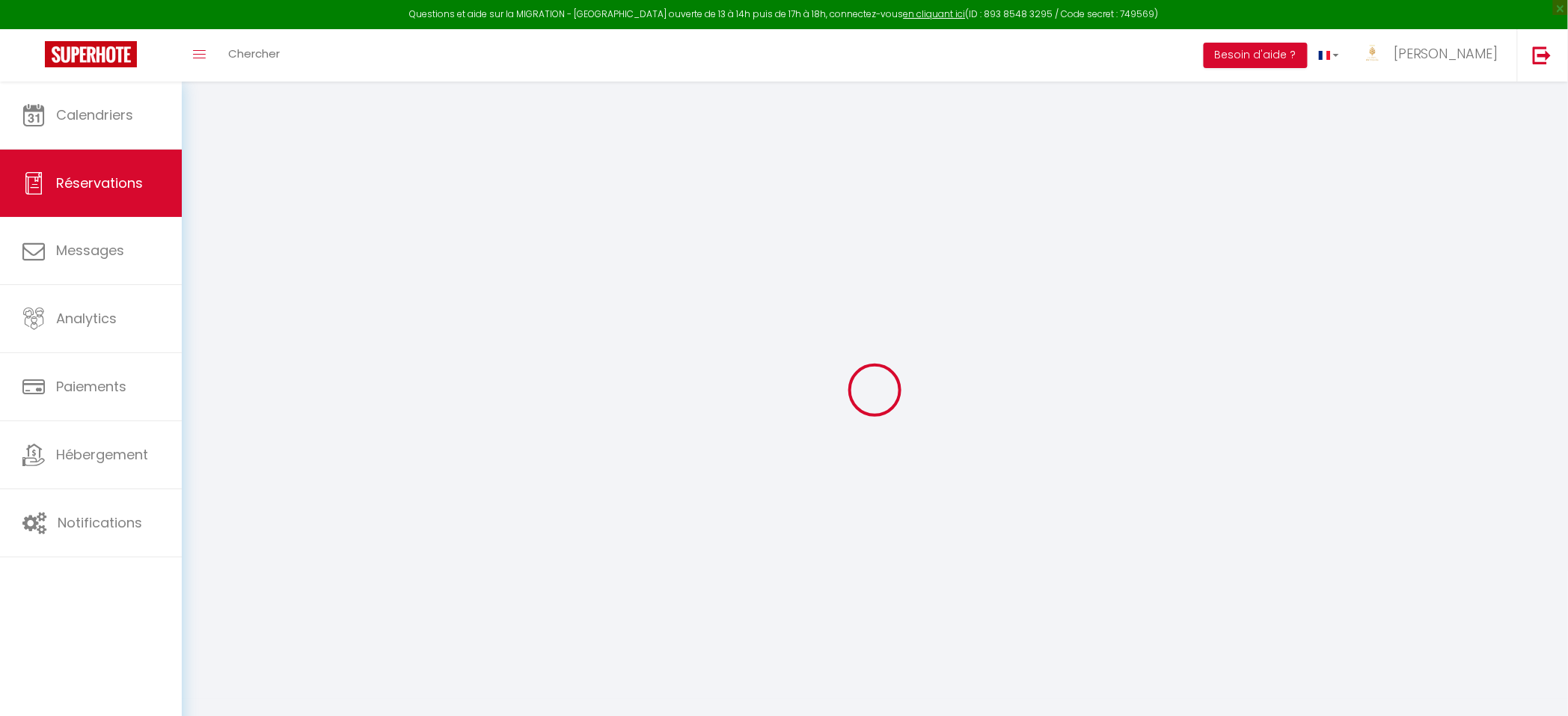
select select
checkbox input "false"
type postale1 "Dear Le Séquoia, We would like to book your room if it's possible to bring our …"
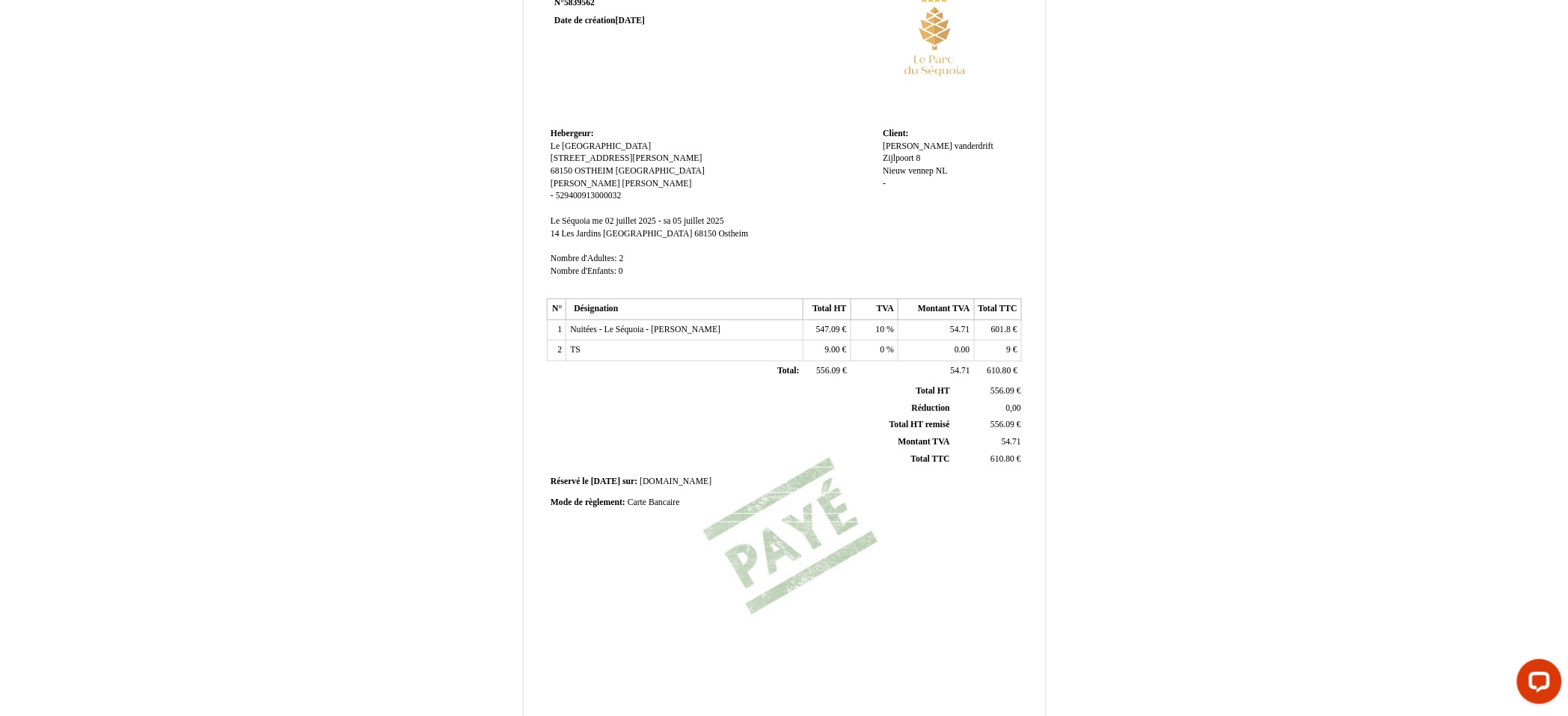
scroll to position [187, 0]
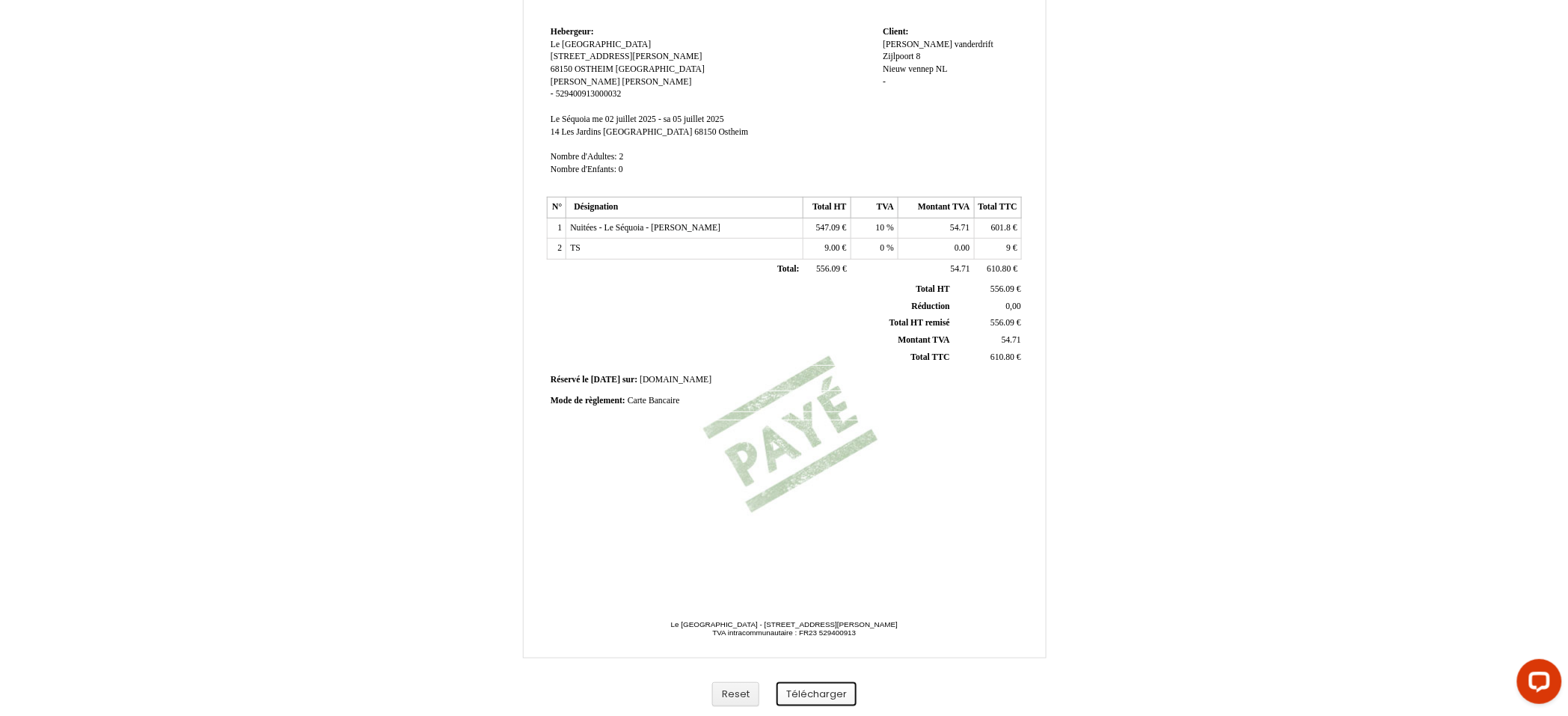
click at [812, 695] on button "Télécharger" at bounding box center [816, 695] width 80 height 24
